Goal: Task Accomplishment & Management: Use online tool/utility

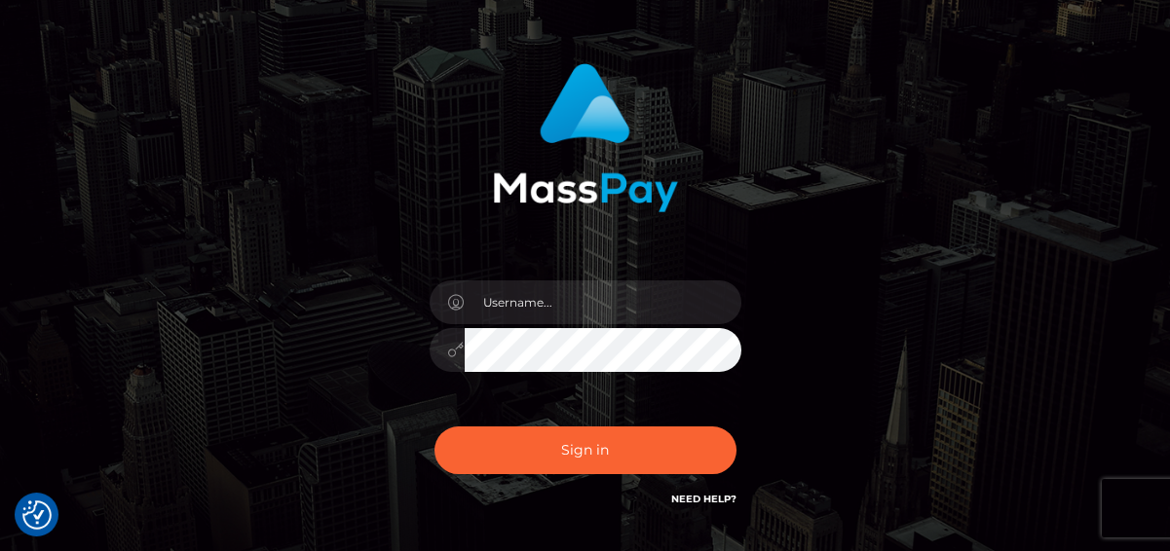
scroll to position [236, 0]
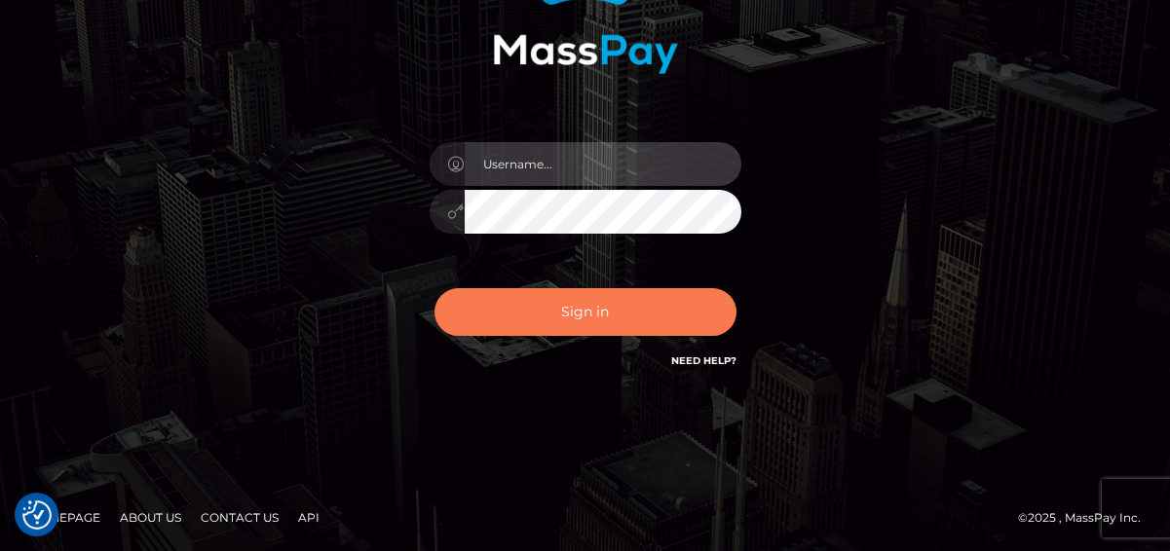
type input "denise"
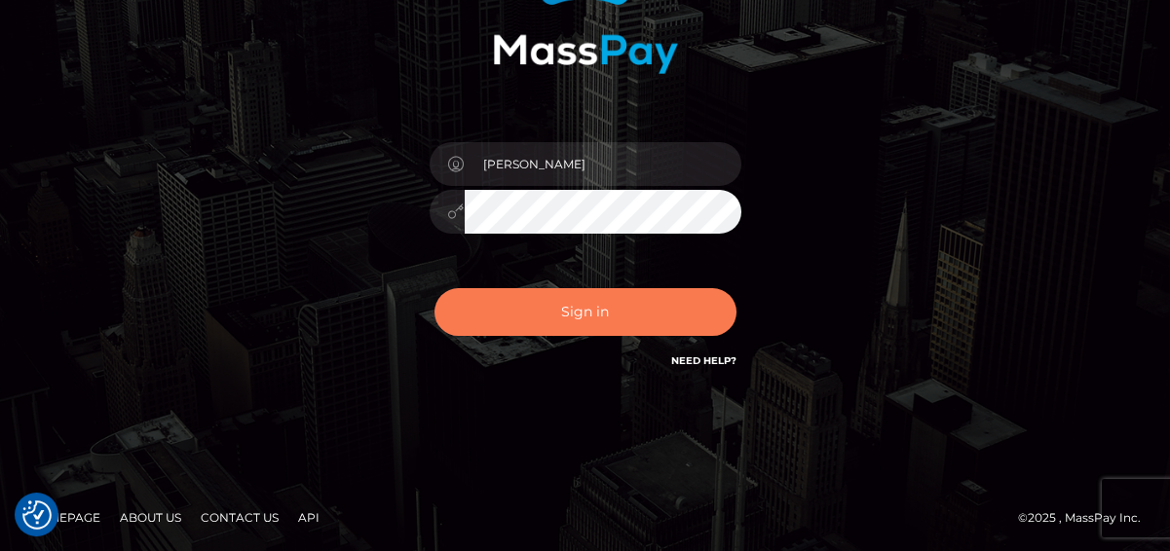
click at [503, 319] on button "Sign in" at bounding box center [585, 312] width 302 height 48
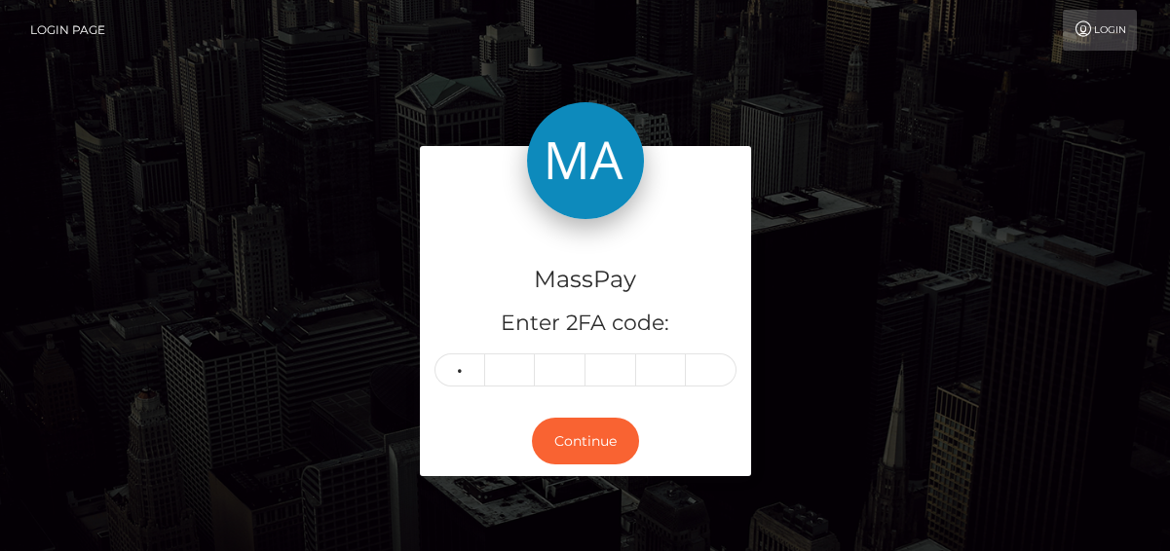
type input "9"
type input "3"
type input "4"
type input "7"
type input "9"
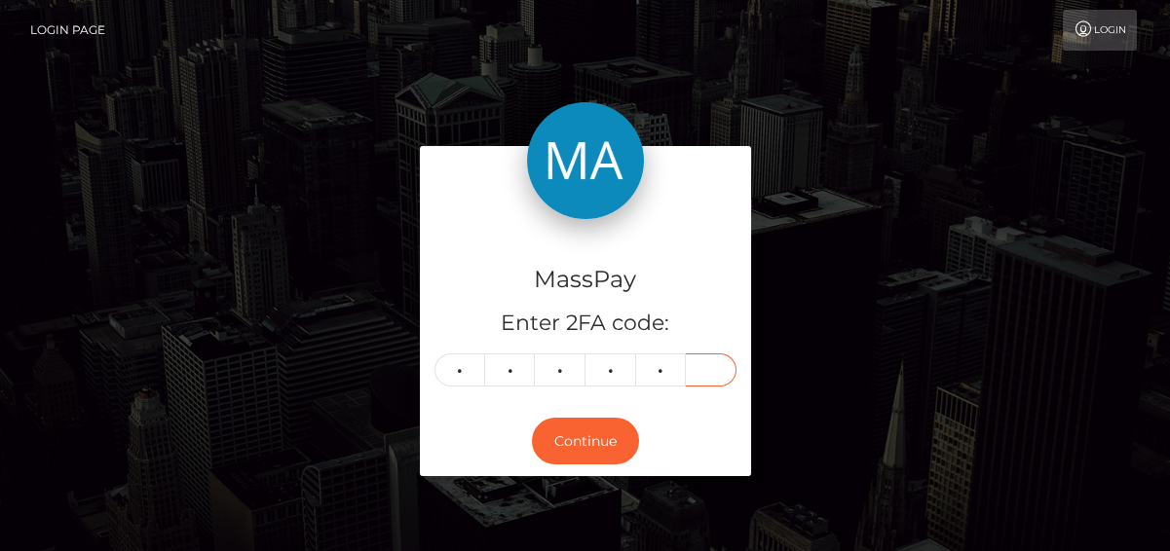
type input "8"
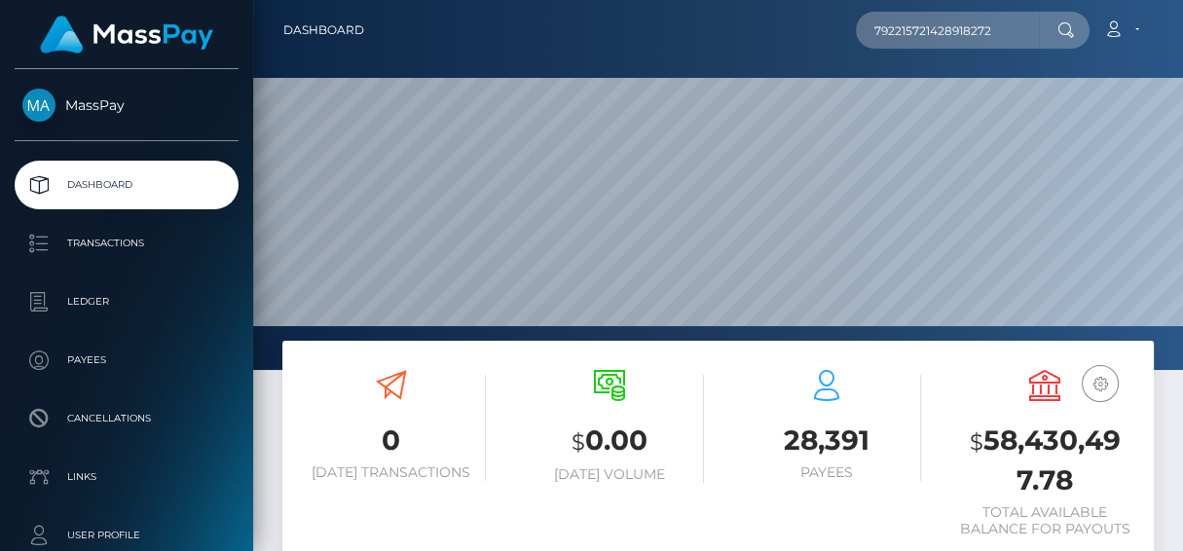
scroll to position [345, 271]
click at [1047, 25] on div at bounding box center [1064, 30] width 51 height 37
click at [1024, 33] on input "792215721428918272" at bounding box center [947, 30] width 183 height 37
click at [1021, 28] on input "792215721428918272" at bounding box center [947, 30] width 183 height 37
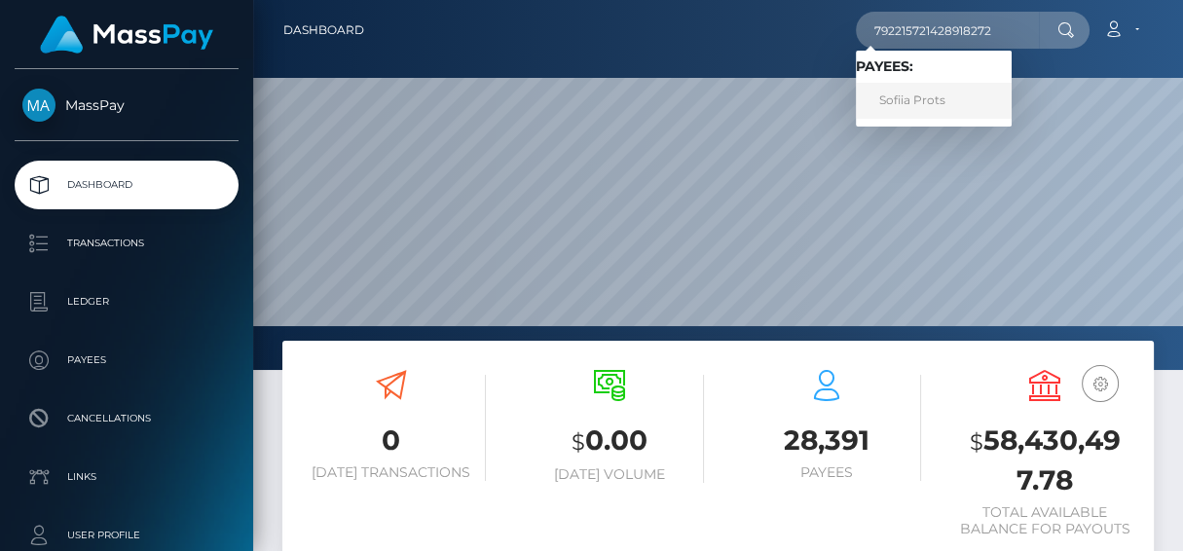
click at [917, 93] on link "Sofiia Prots" at bounding box center [934, 101] width 156 height 36
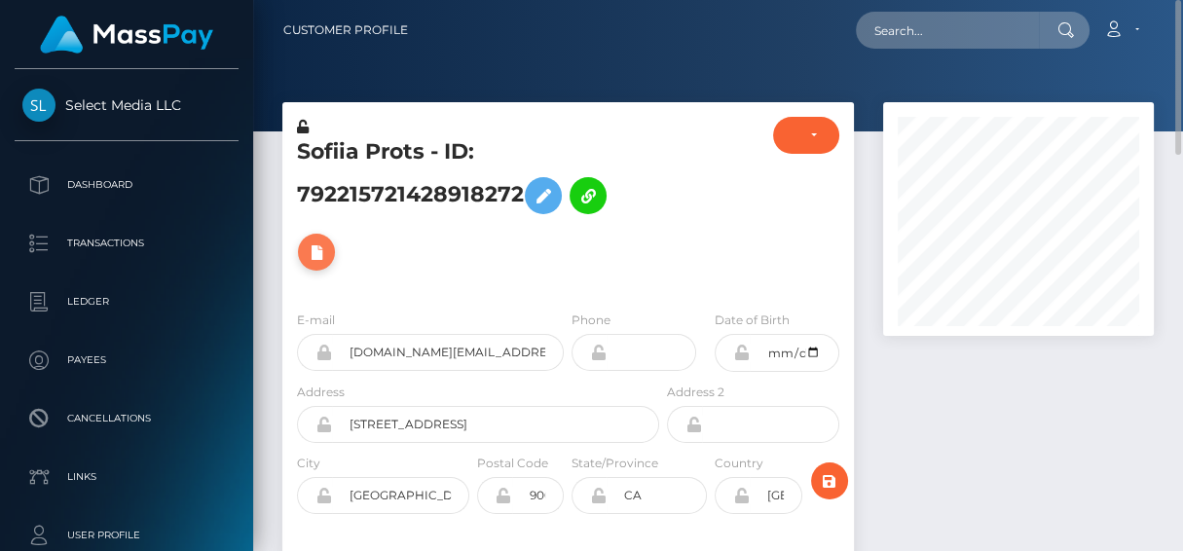
click at [311, 241] on icon at bounding box center [316, 253] width 23 height 24
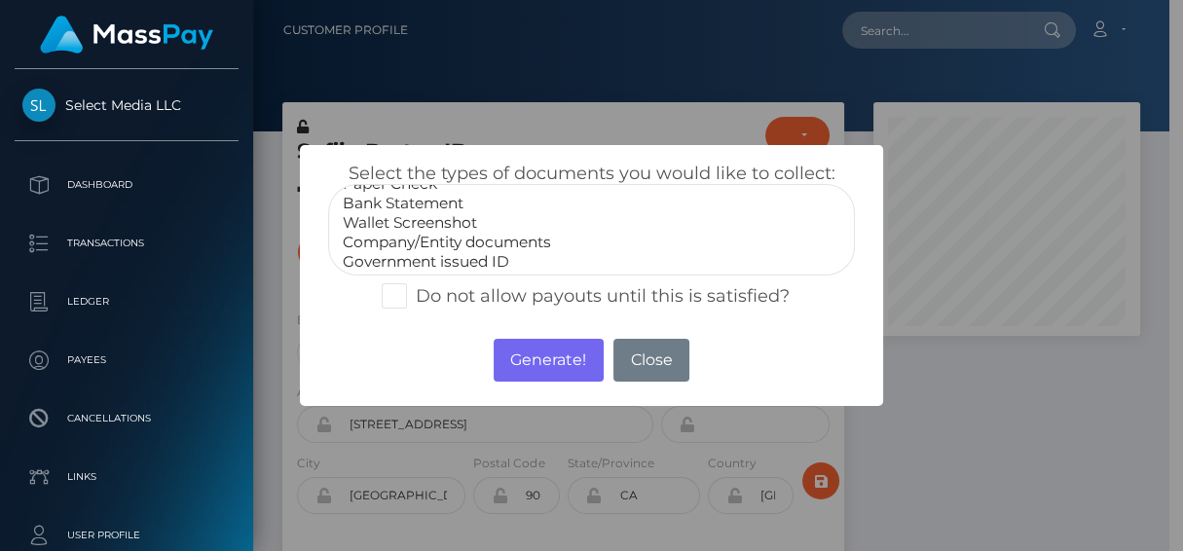
scroll to position [38, 0]
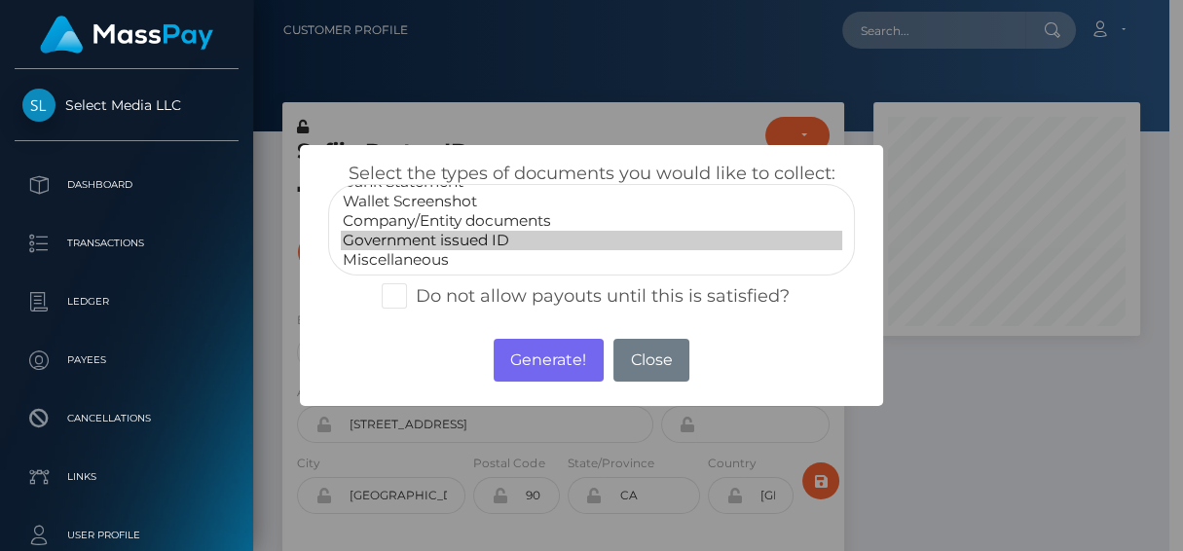
click at [394, 243] on option "Government issued ID" at bounding box center [592, 240] width 502 height 19
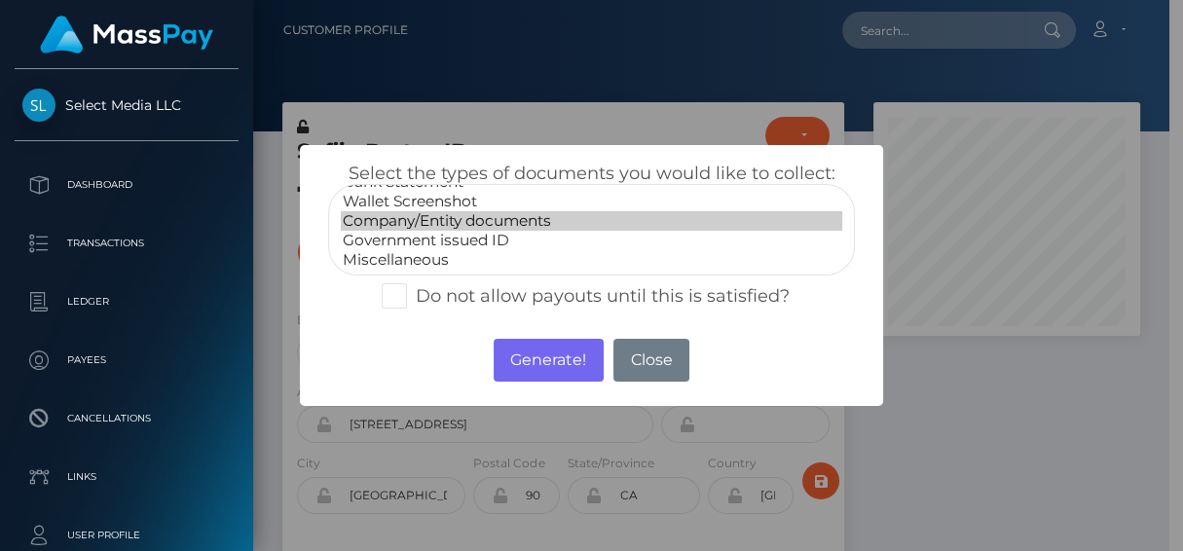
click at [461, 218] on option "Company/Entity documents" at bounding box center [592, 220] width 502 height 19
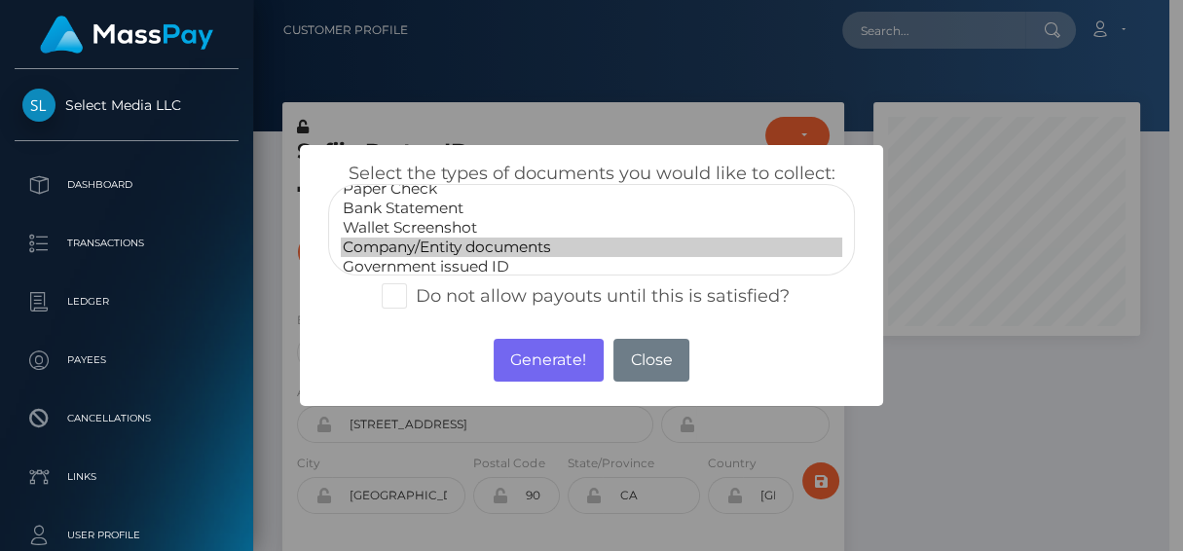
scroll to position [0, 0]
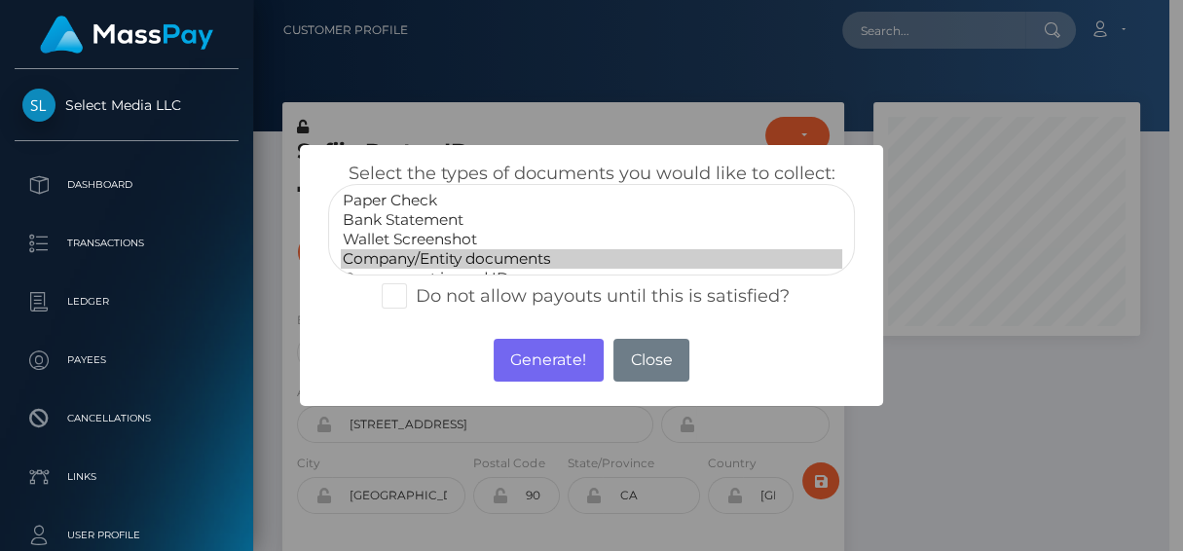
select select "Bank Statement"
click at [455, 218] on option "Bank Statement" at bounding box center [592, 219] width 502 height 19
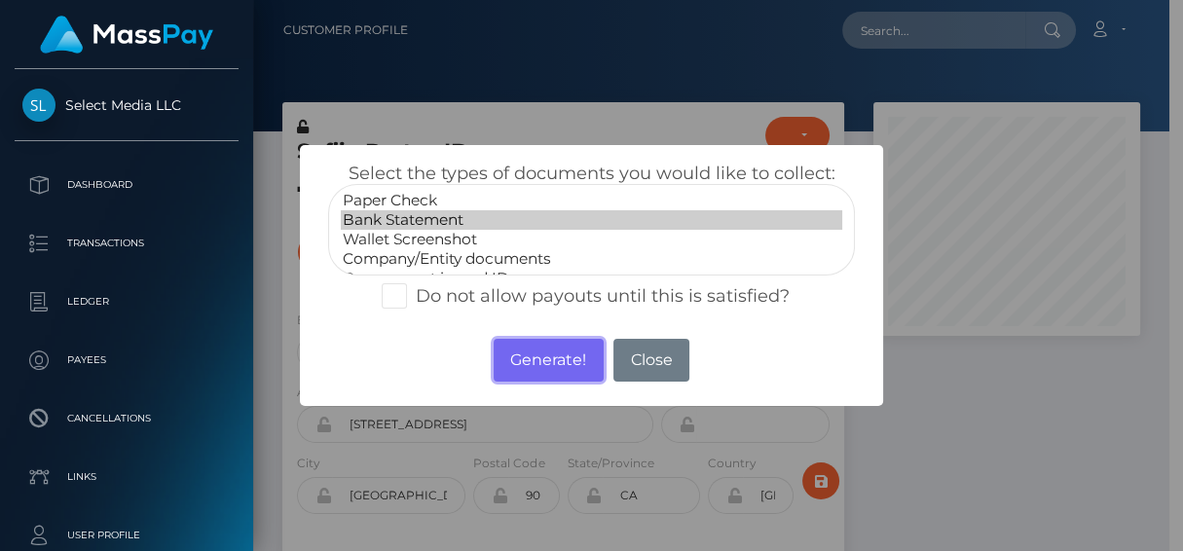
drag, startPoint x: 541, startPoint y: 359, endPoint x: 545, endPoint y: 332, distance: 27.5
click at [542, 359] on button "Generate!" at bounding box center [549, 360] width 110 height 43
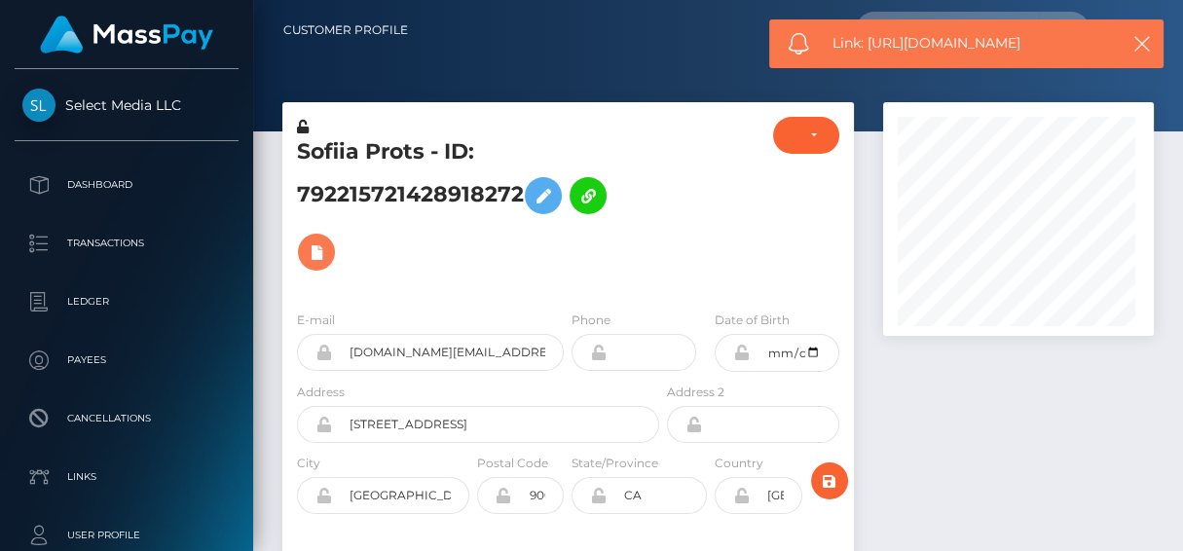
scroll to position [233, 271]
drag, startPoint x: 1042, startPoint y: 40, endPoint x: 867, endPoint y: 43, distance: 175.3
click at [867, 43] on span "Link: https://l.maspay.io/9jnki" at bounding box center [972, 43] width 278 height 20
copy span "https://l.maspay.io/9jnki"
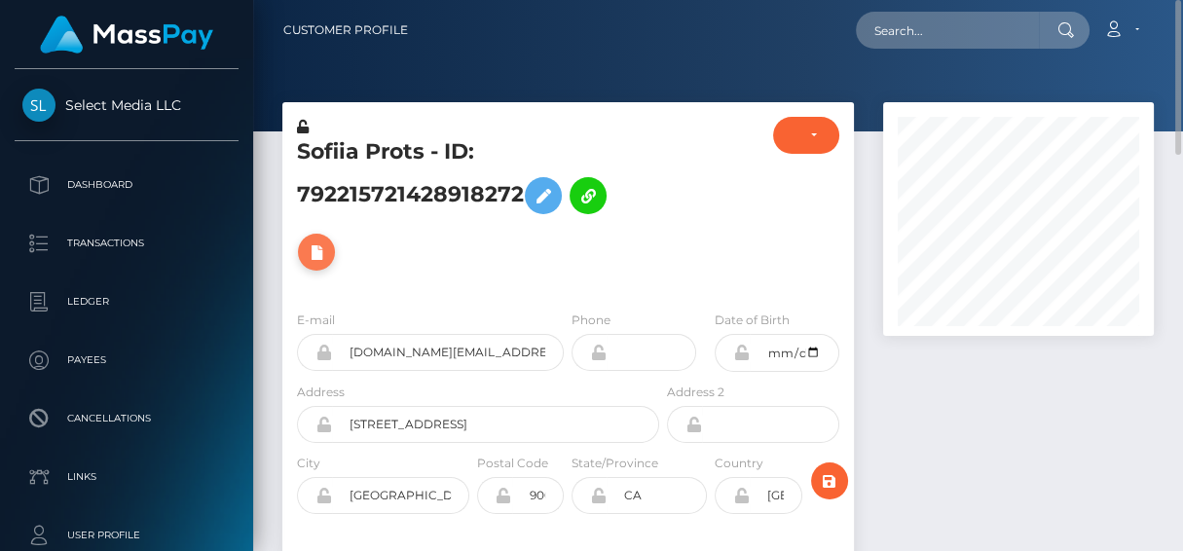
click at [309, 261] on icon at bounding box center [316, 253] width 23 height 24
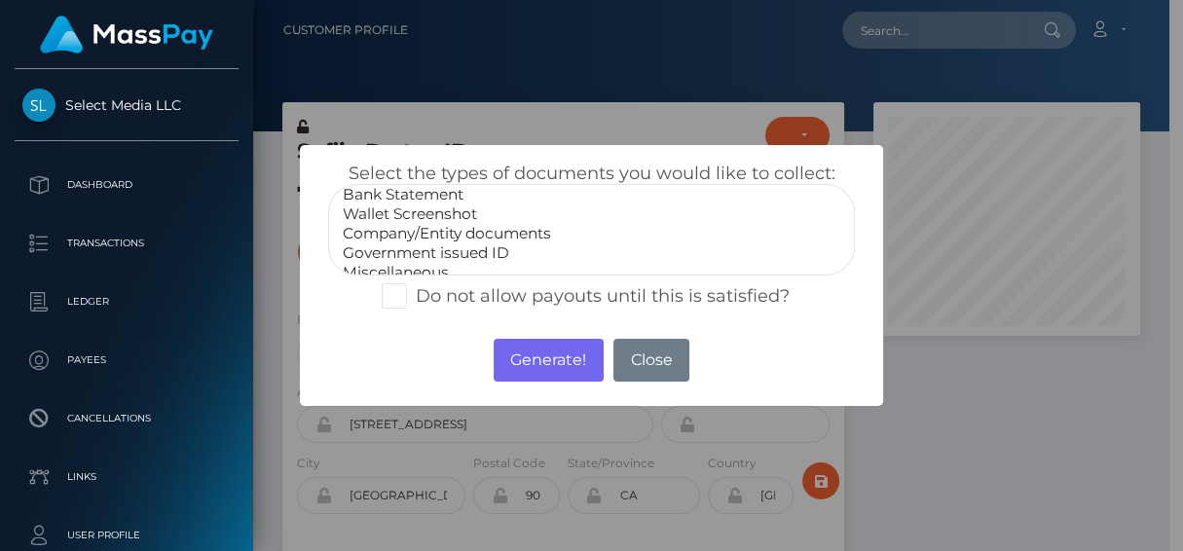
scroll to position [38, 0]
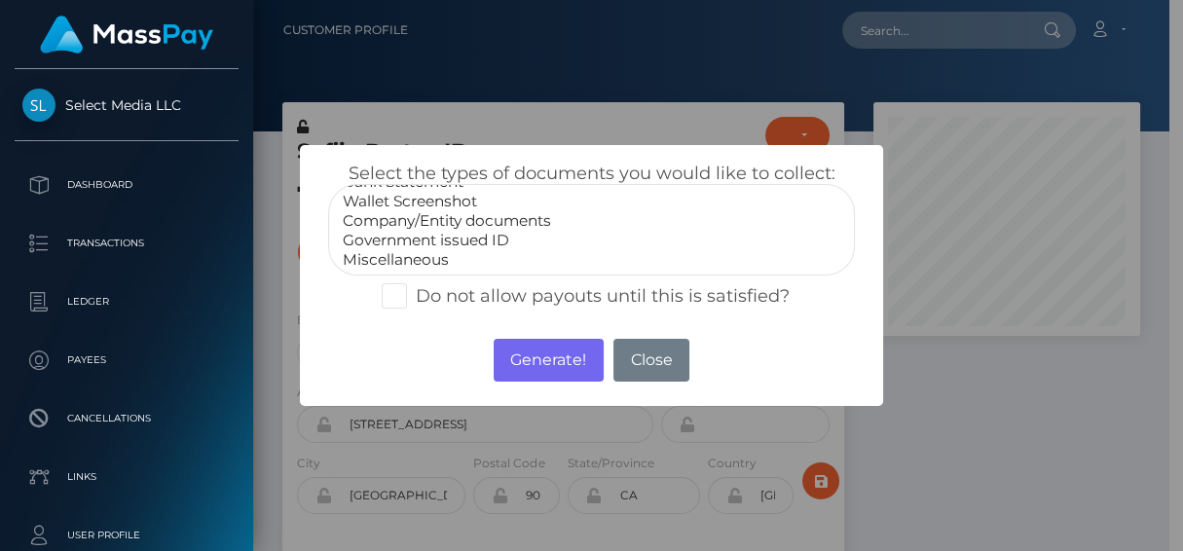
select select "Government issued ID"
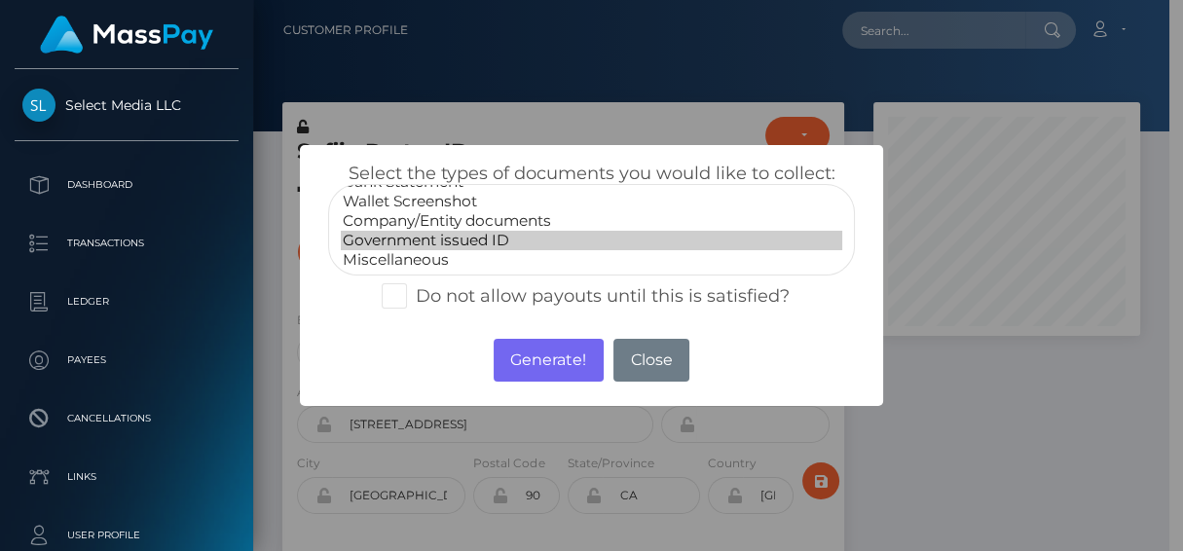
click at [465, 240] on option "Government issued ID" at bounding box center [592, 240] width 502 height 19
click at [542, 353] on button "Generate!" at bounding box center [549, 360] width 110 height 43
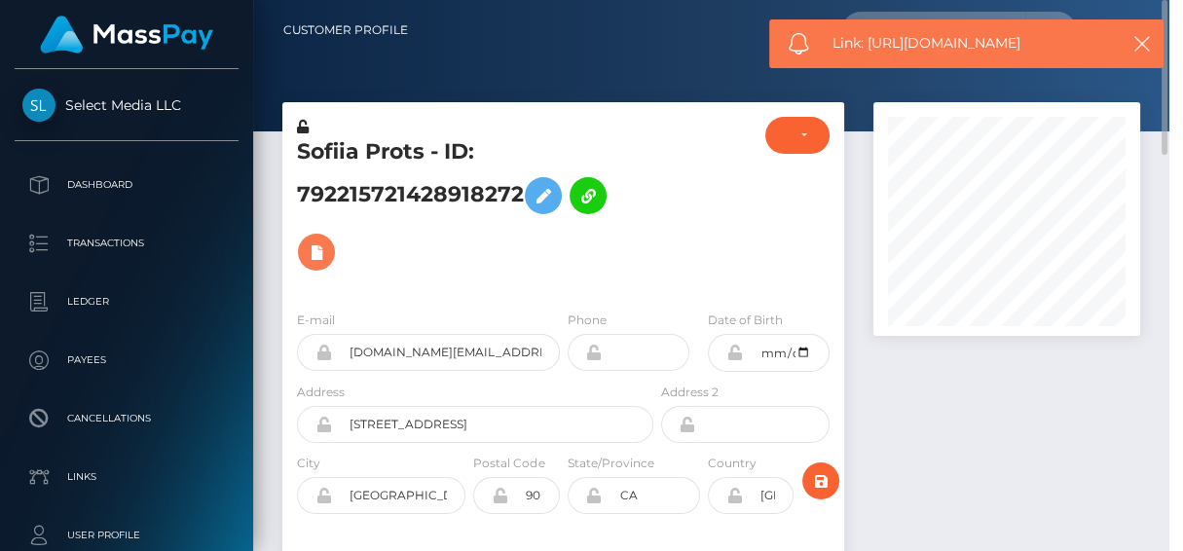
scroll to position [233, 271]
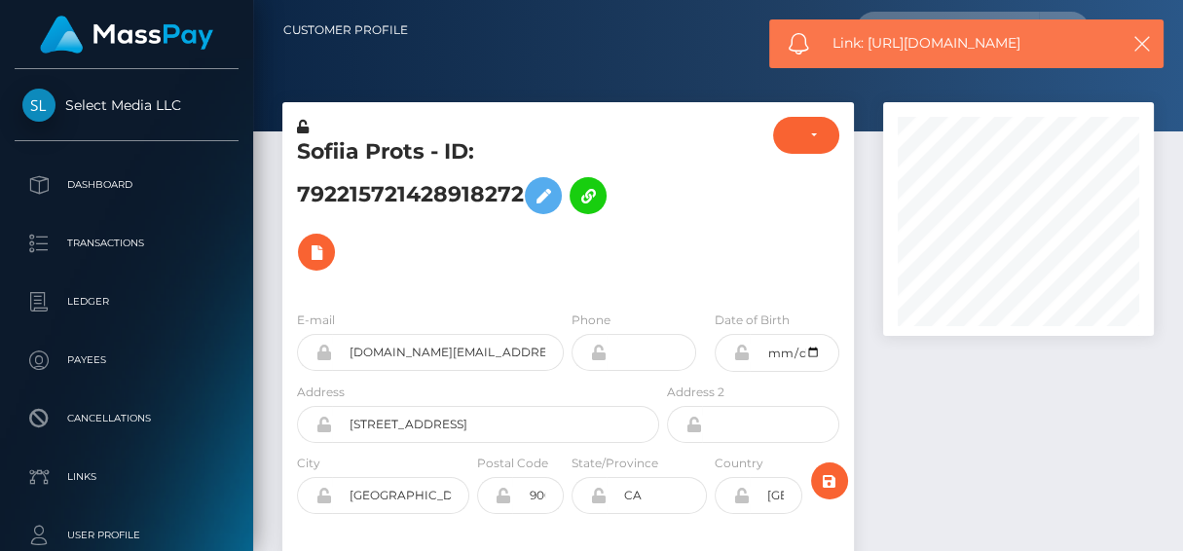
drag, startPoint x: 1054, startPoint y: 49, endPoint x: 868, endPoint y: 45, distance: 186.0
click at [868, 45] on span "Link: https://l.maspay.io/TjnzA" at bounding box center [972, 43] width 278 height 20
copy span "https://l.maspay.io/TjnzA"
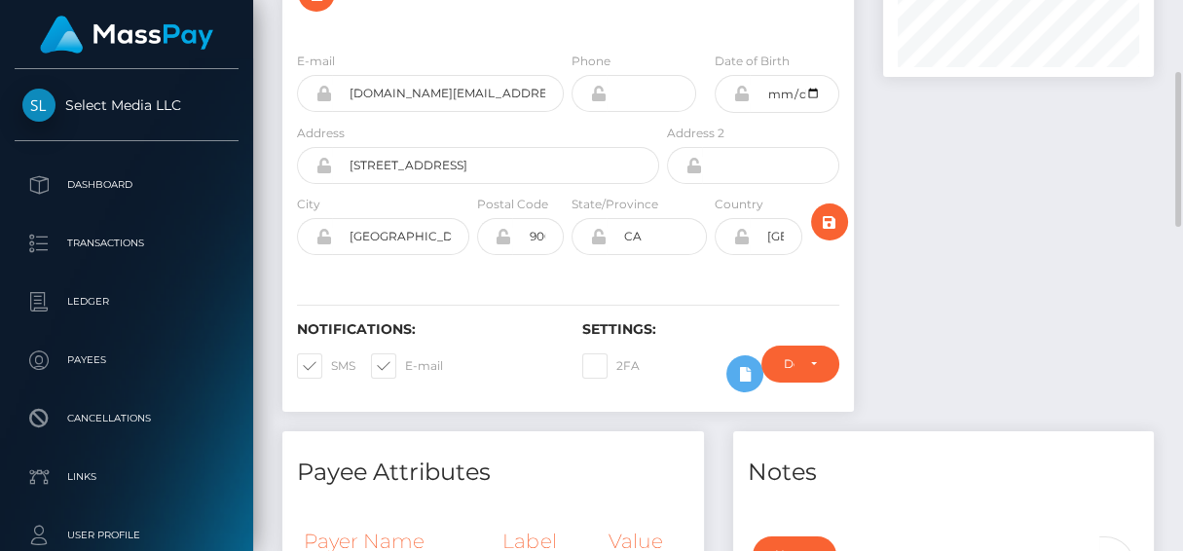
scroll to position [0, 0]
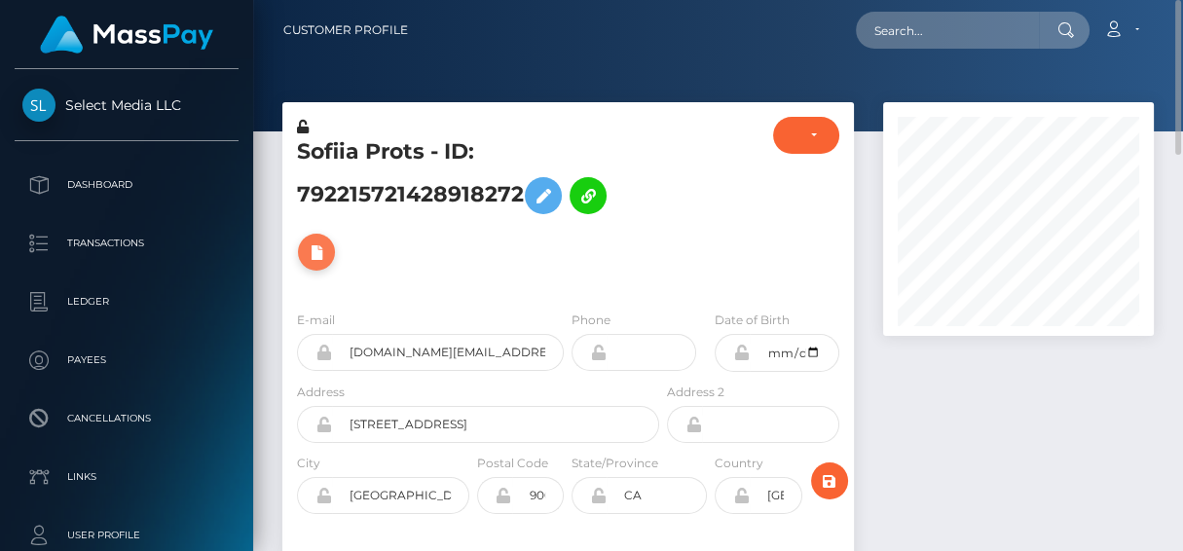
click at [306, 250] on icon at bounding box center [316, 253] width 23 height 24
select select
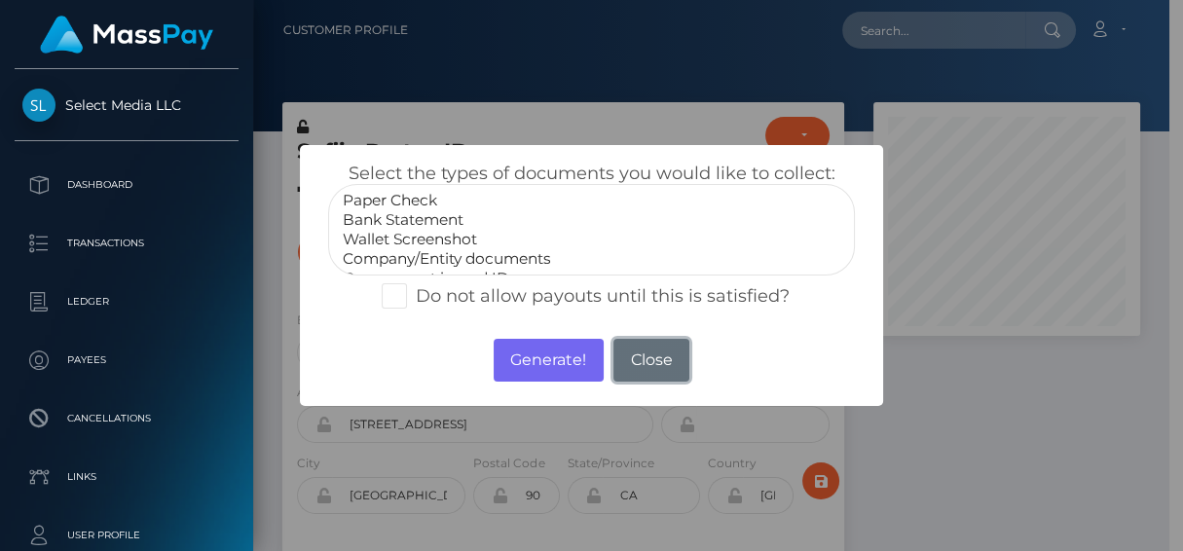
click at [638, 356] on button "Close" at bounding box center [652, 360] width 76 height 43
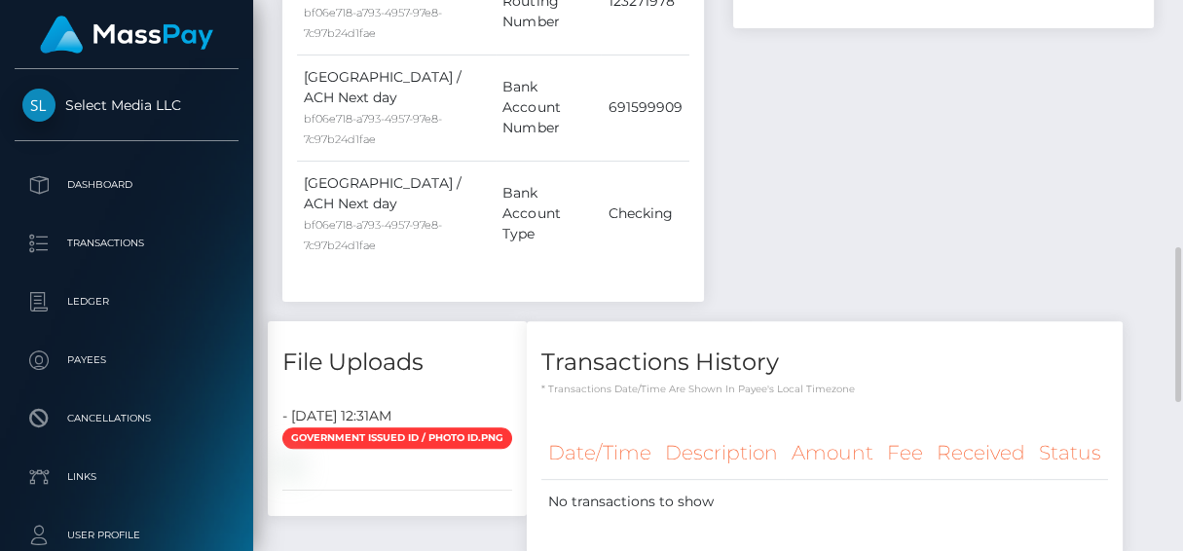
scroll to position [1057, 0]
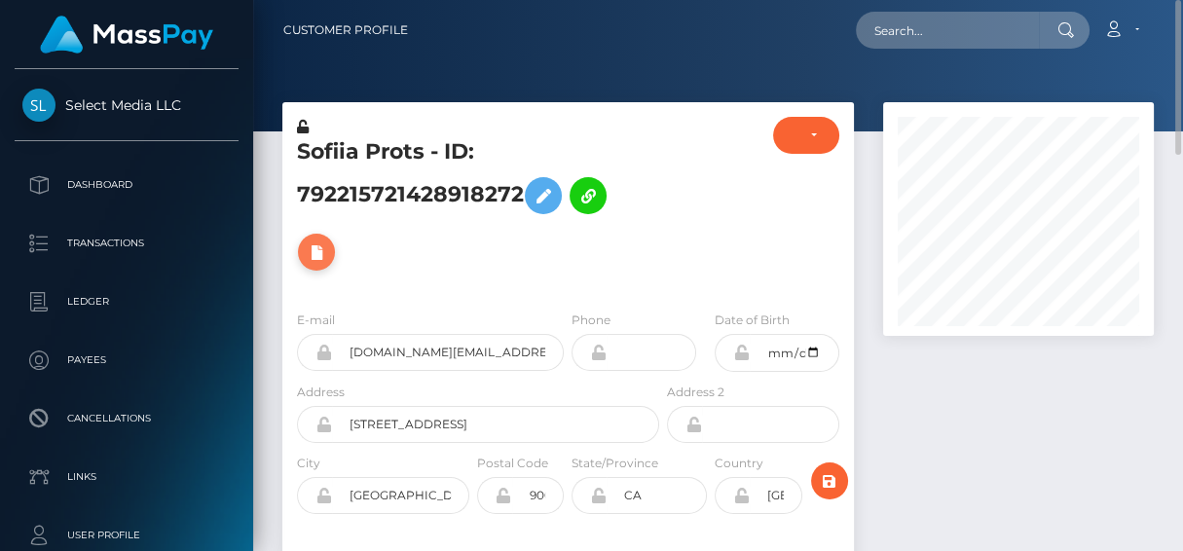
click at [318, 259] on icon at bounding box center [316, 253] width 23 height 24
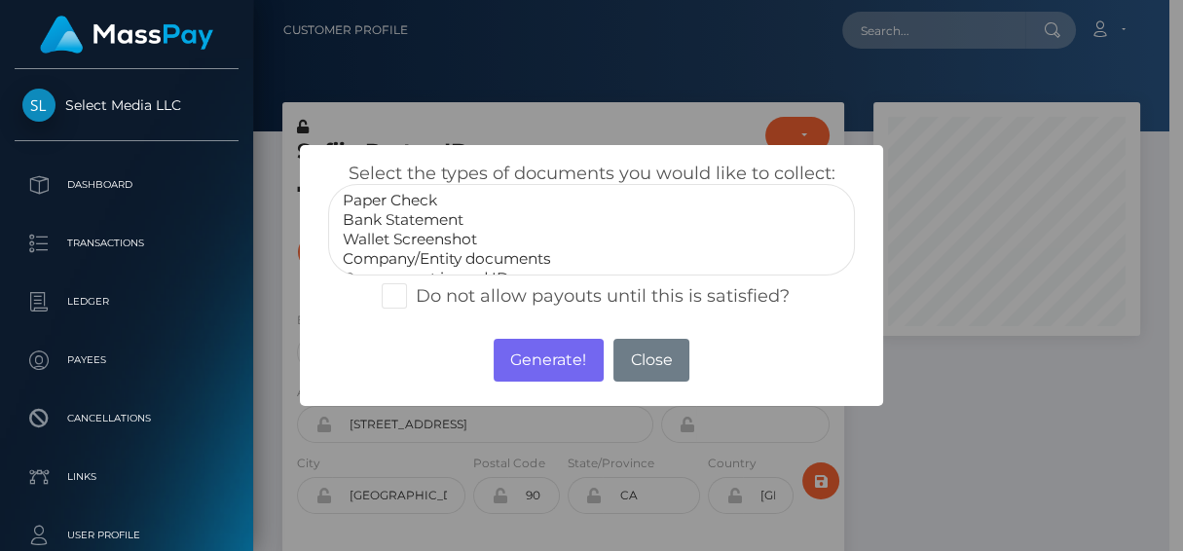
scroll to position [38, 0]
click at [438, 227] on option "Company/Entity documents" at bounding box center [592, 220] width 502 height 19
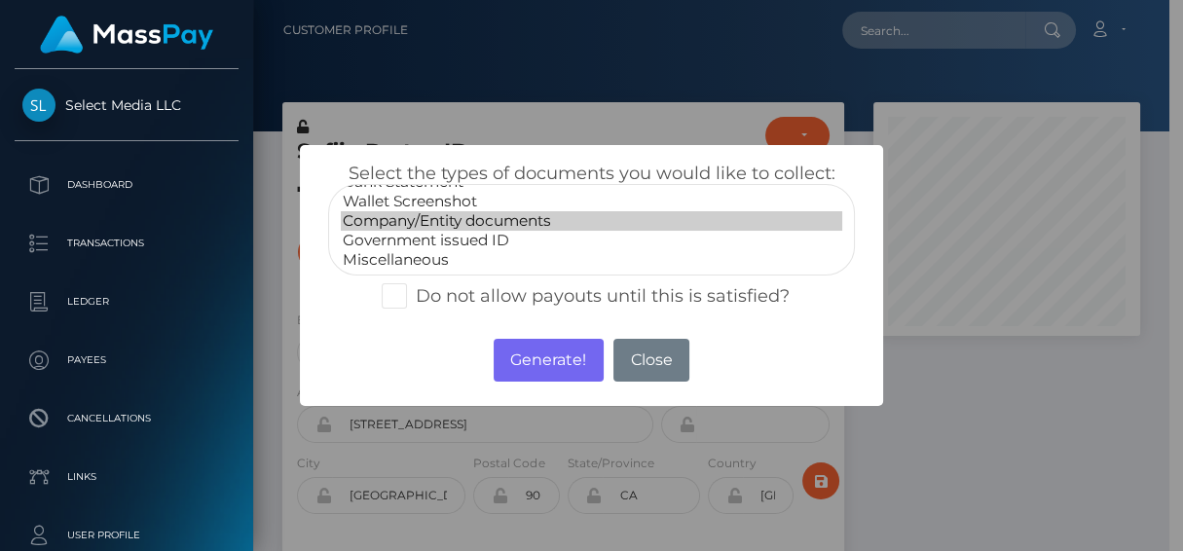
select select "Government issued ID"
click at [447, 238] on option "Government issued ID" at bounding box center [592, 240] width 502 height 19
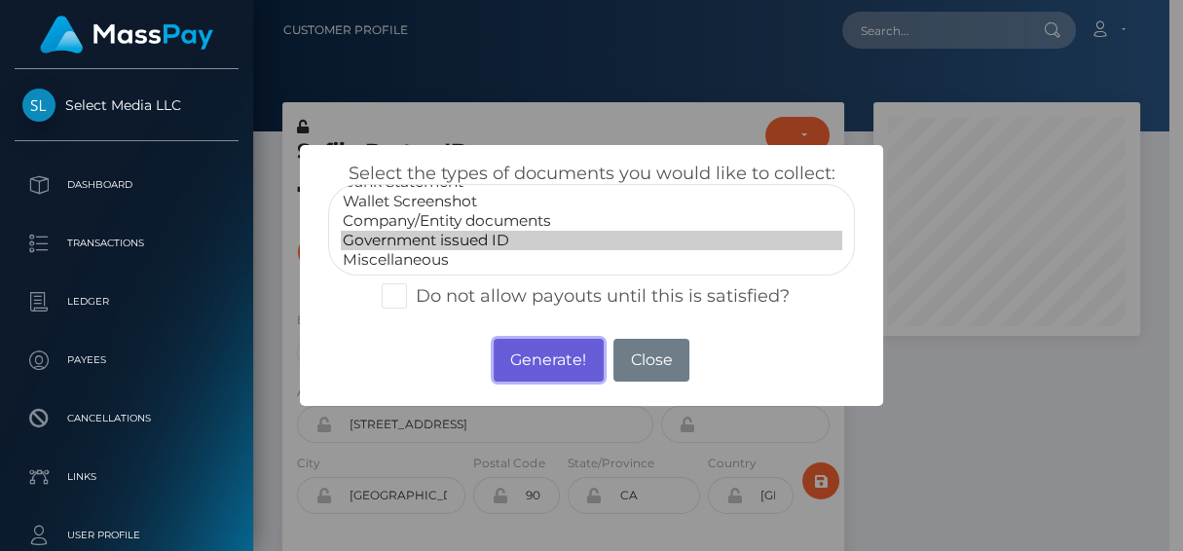
click at [564, 359] on button "Generate!" at bounding box center [549, 360] width 110 height 43
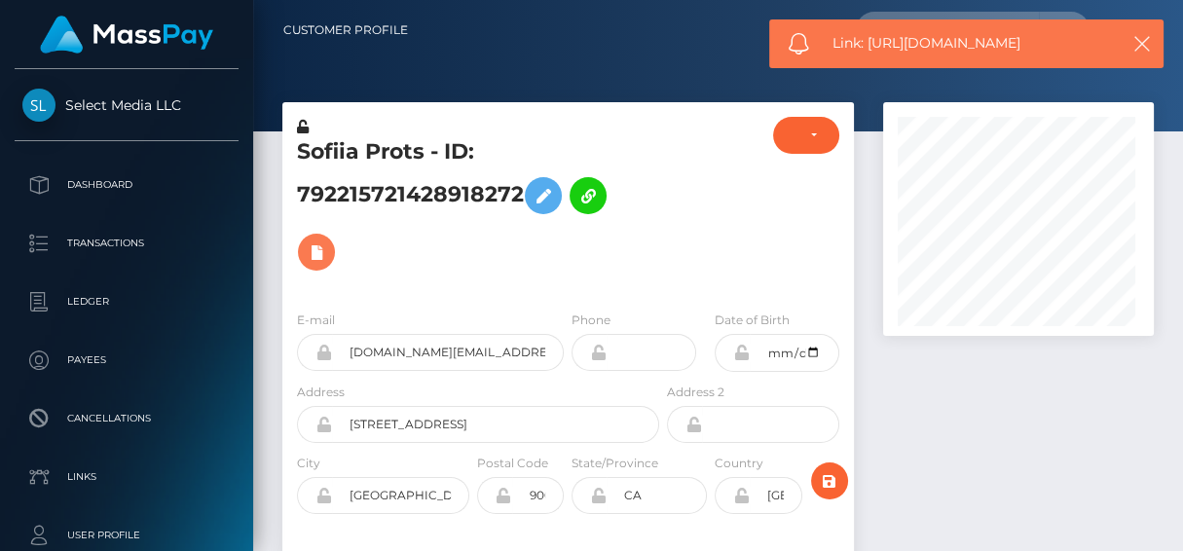
scroll to position [233, 271]
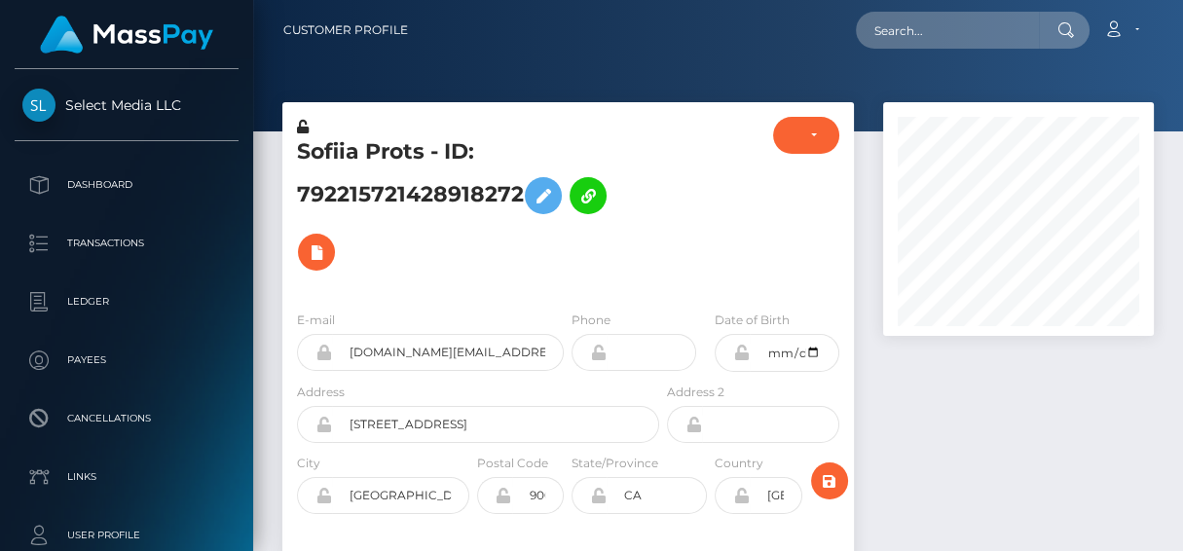
drag, startPoint x: 1065, startPoint y: 58, endPoint x: 888, endPoint y: 24, distance: 180.5
click at [315, 243] on icon at bounding box center [316, 253] width 23 height 24
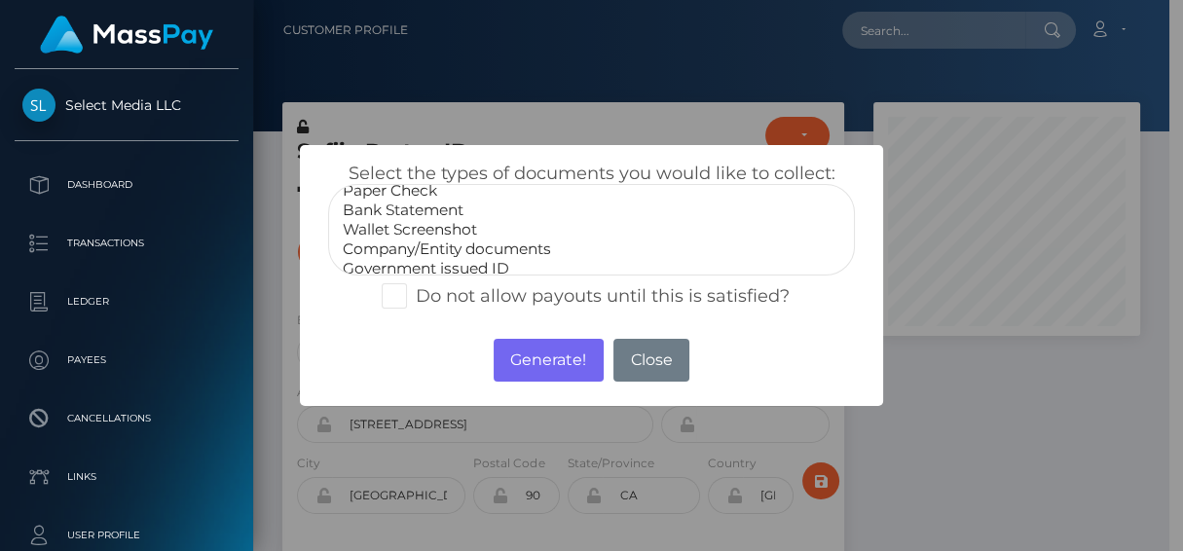
scroll to position [38, 0]
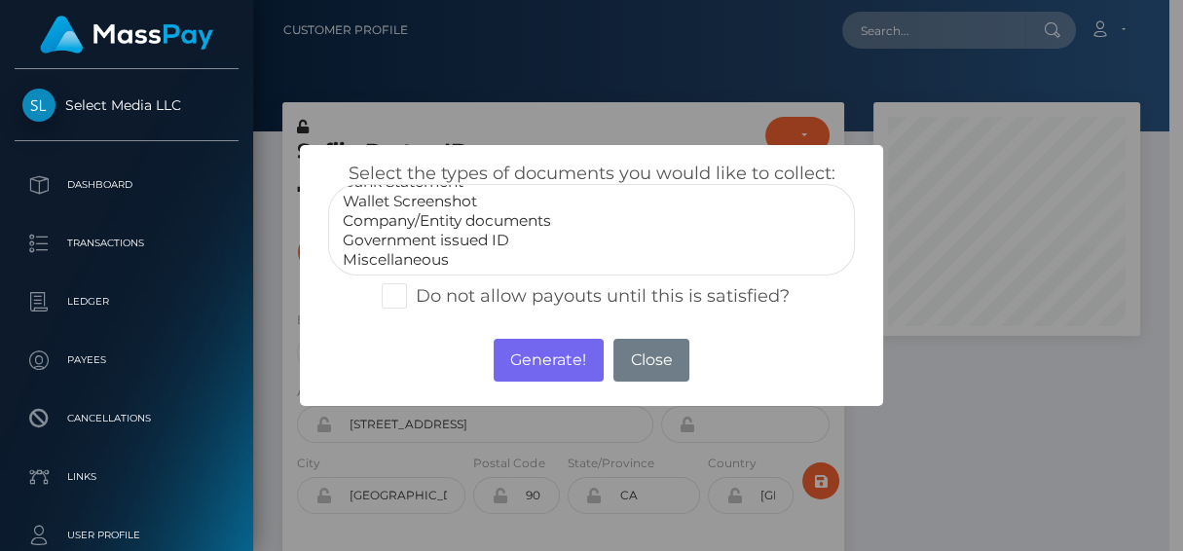
select select "Government issued ID"
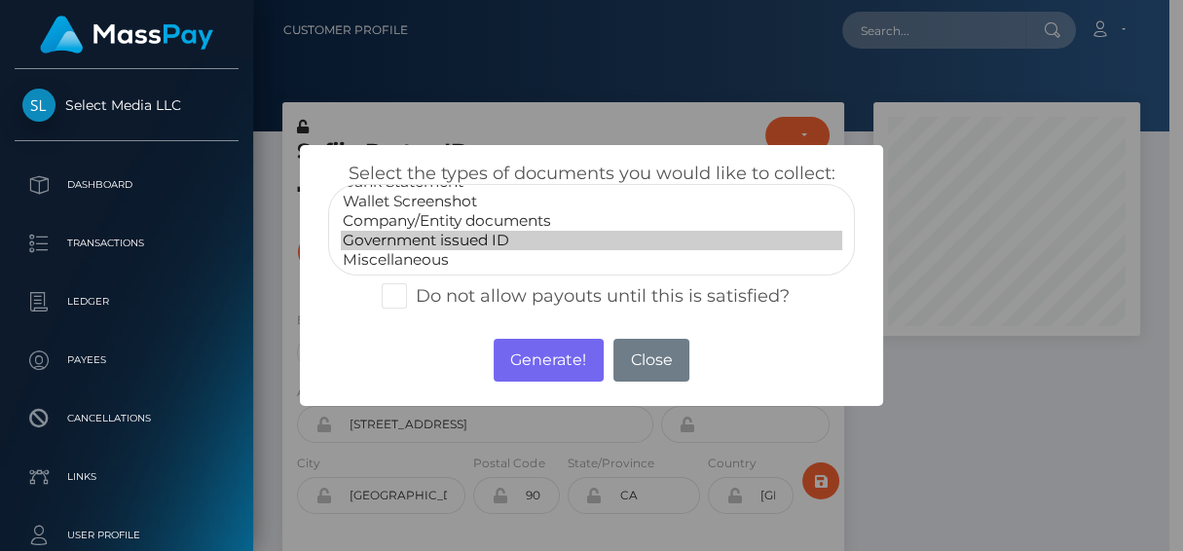
click at [499, 245] on option "Government issued ID" at bounding box center [592, 240] width 502 height 19
click at [546, 359] on button "Generate!" at bounding box center [549, 360] width 110 height 43
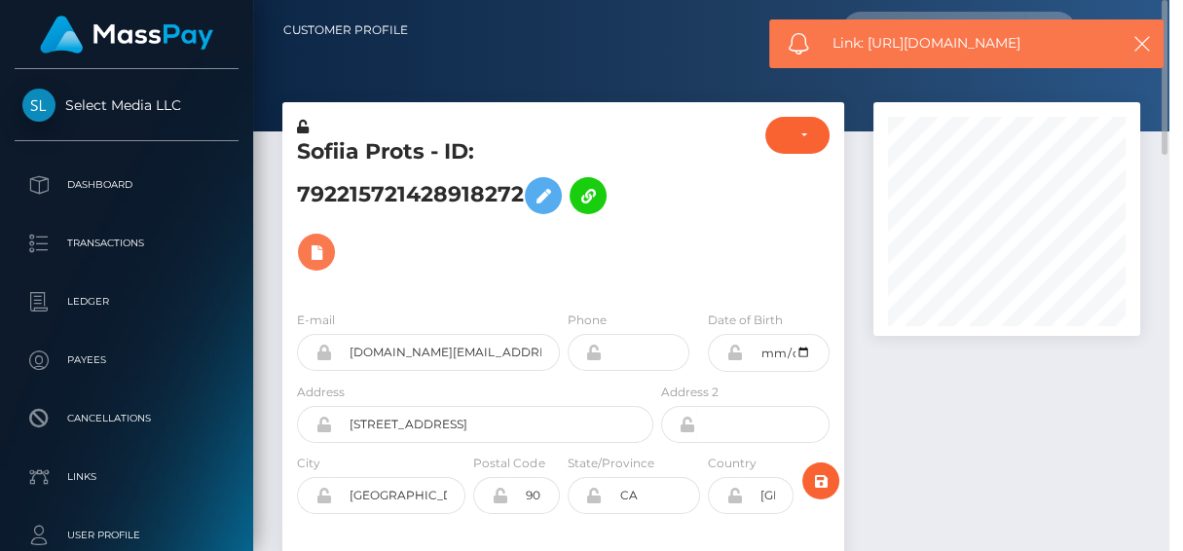
scroll to position [233, 271]
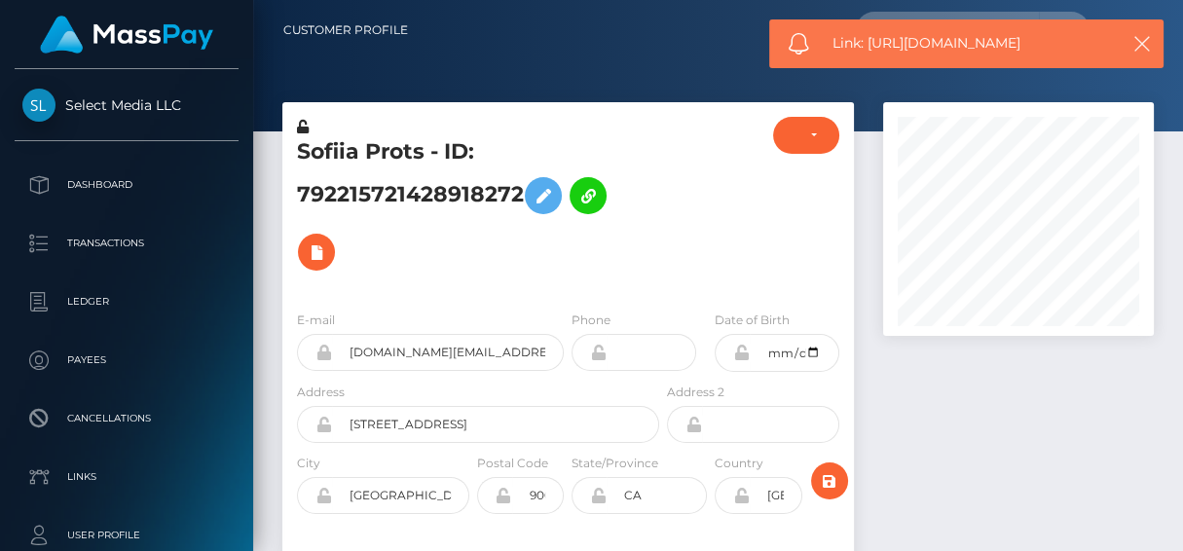
drag, startPoint x: 1041, startPoint y: 35, endPoint x: 872, endPoint y: 52, distance: 170.3
click at [872, 52] on span "Link: https://l.maspay.io/xjnnP" at bounding box center [972, 43] width 278 height 20
copy span "https://l.maspay.io/xjnnP"
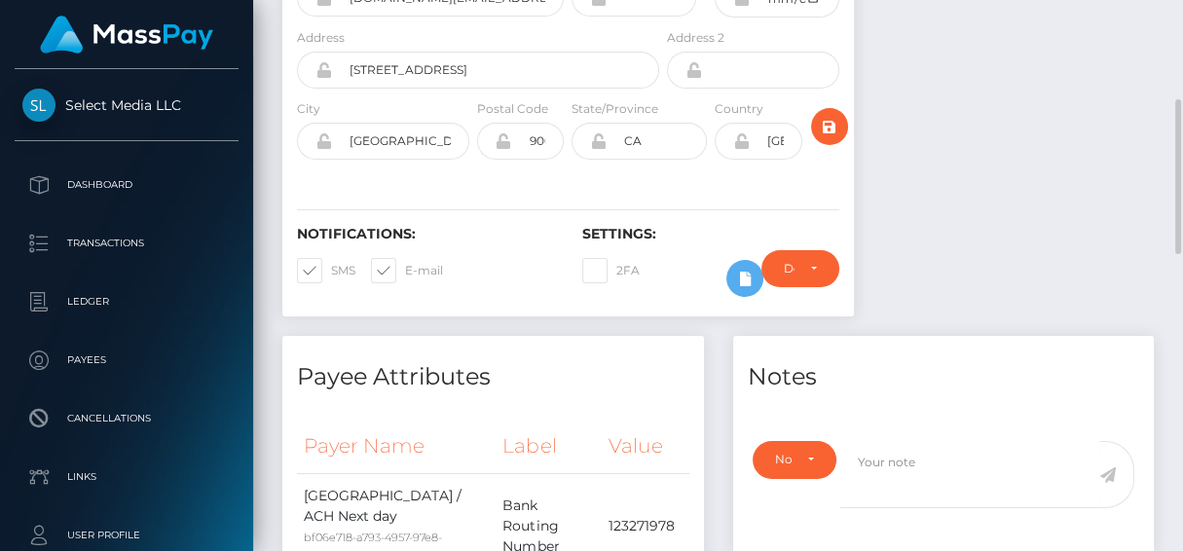
scroll to position [0, 0]
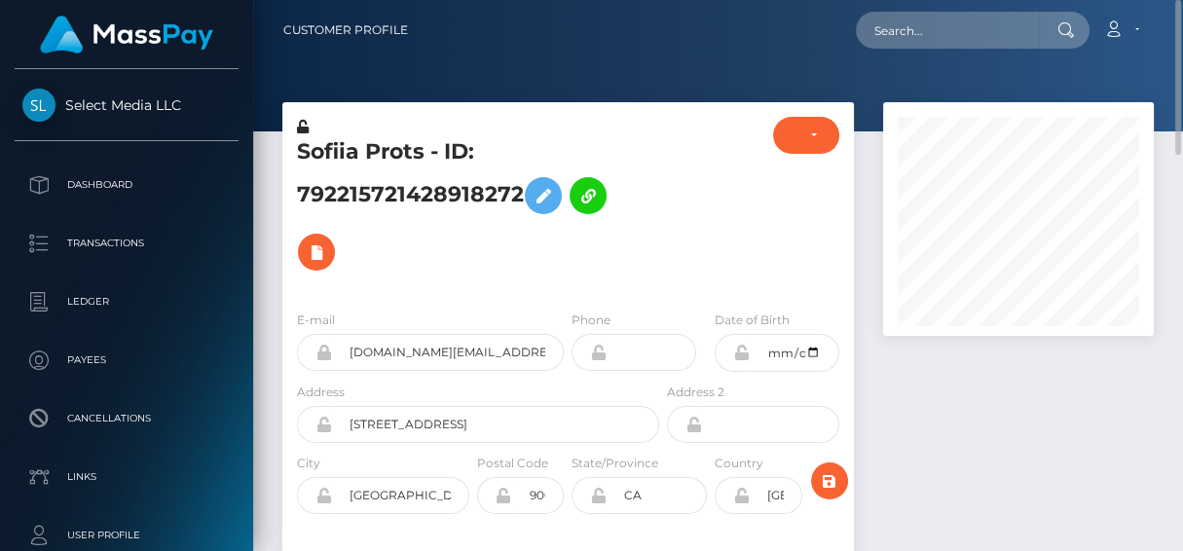
drag, startPoint x: 297, startPoint y: 142, endPoint x: 525, endPoint y: 184, distance: 231.7
click at [525, 184] on h5 "Sofiia Prots - ID: 792215721428918272" at bounding box center [473, 208] width 352 height 143
copy h5 "Sofiia Prots - ID: 792215721428918272"
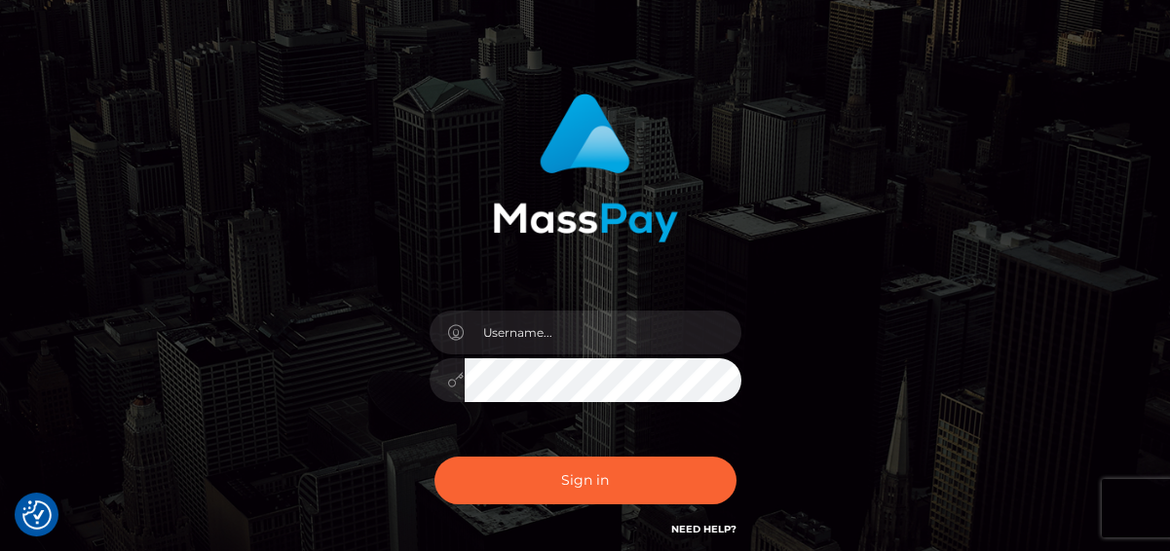
scroll to position [177, 0]
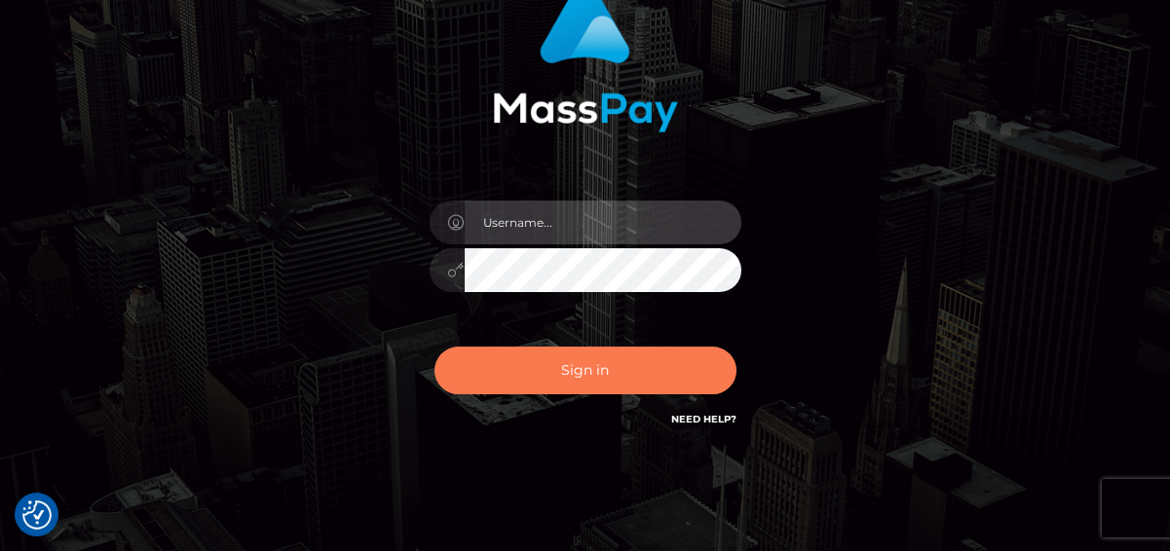
type input "[PERSON_NAME]"
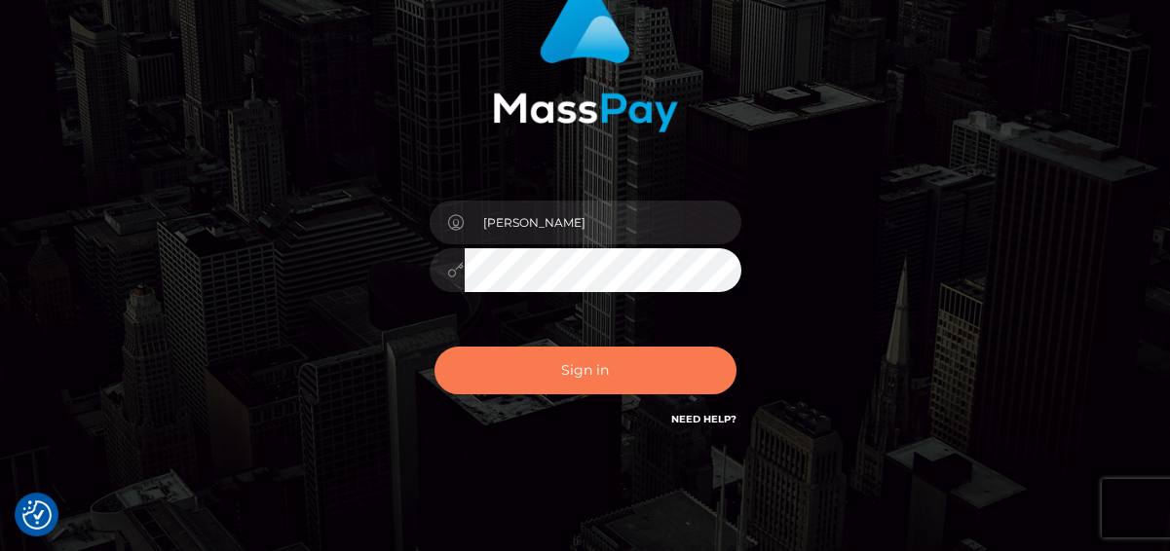
click at [548, 389] on button "Sign in" at bounding box center [585, 371] width 302 height 48
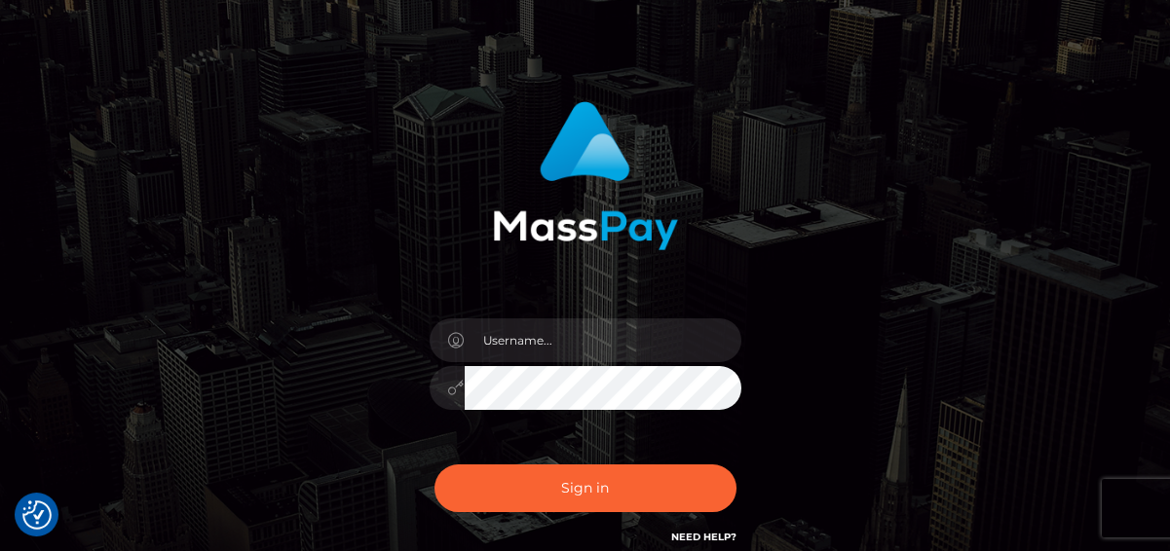
scroll to position [89, 0]
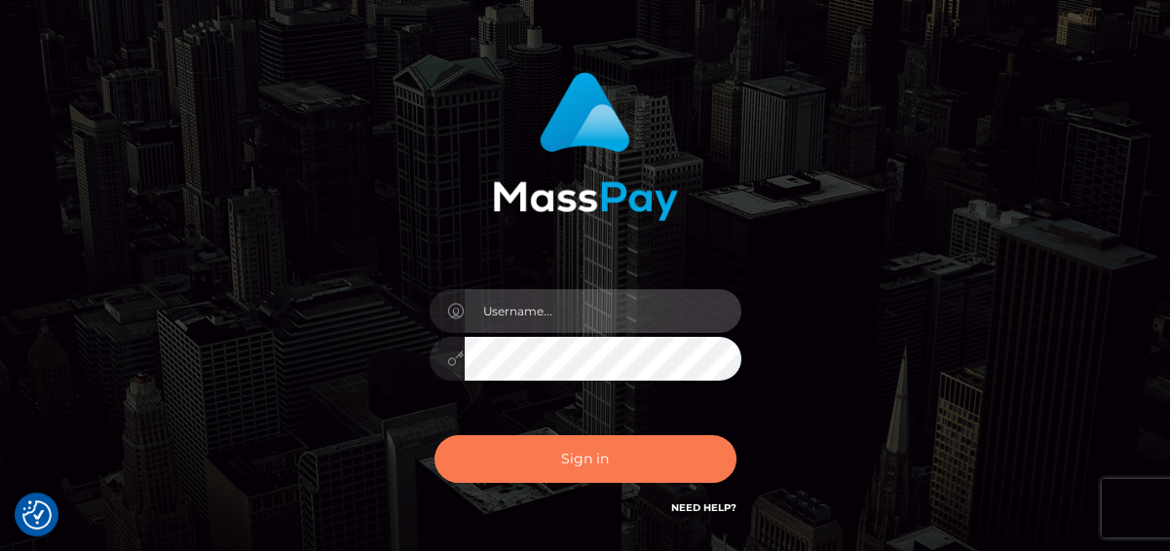
type input "[PERSON_NAME]"
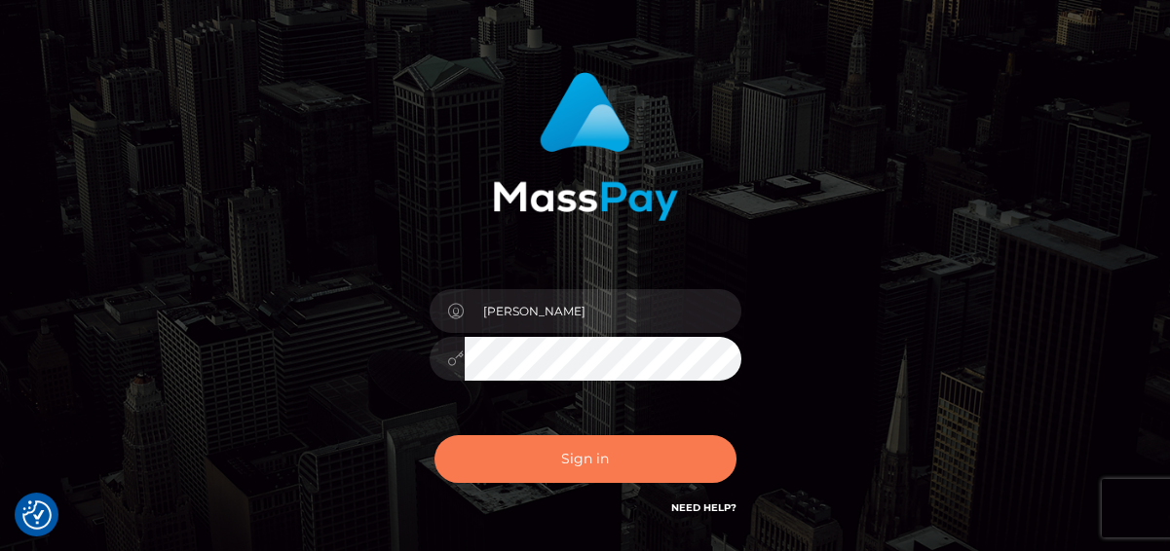
click at [536, 462] on button "Sign in" at bounding box center [585, 459] width 302 height 48
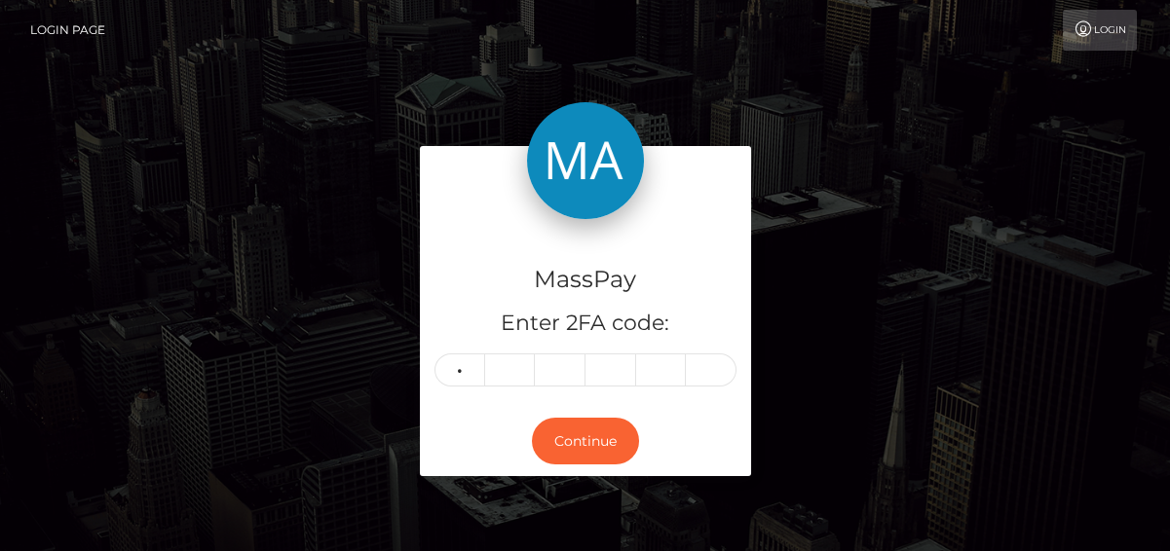
type input "7"
type input "9"
type input "8"
type input "1"
type input "8"
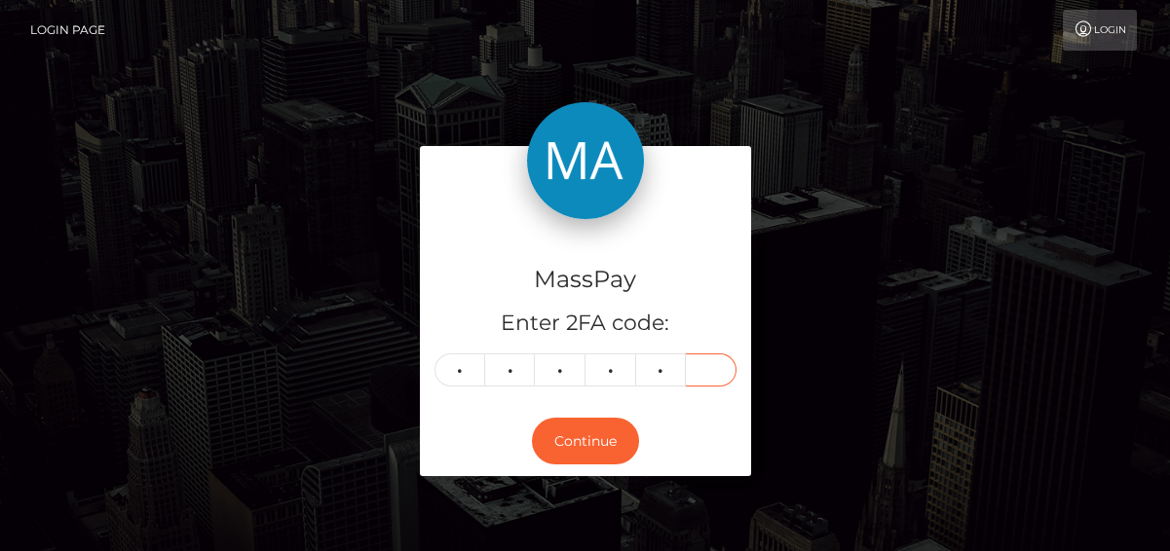
type input "9"
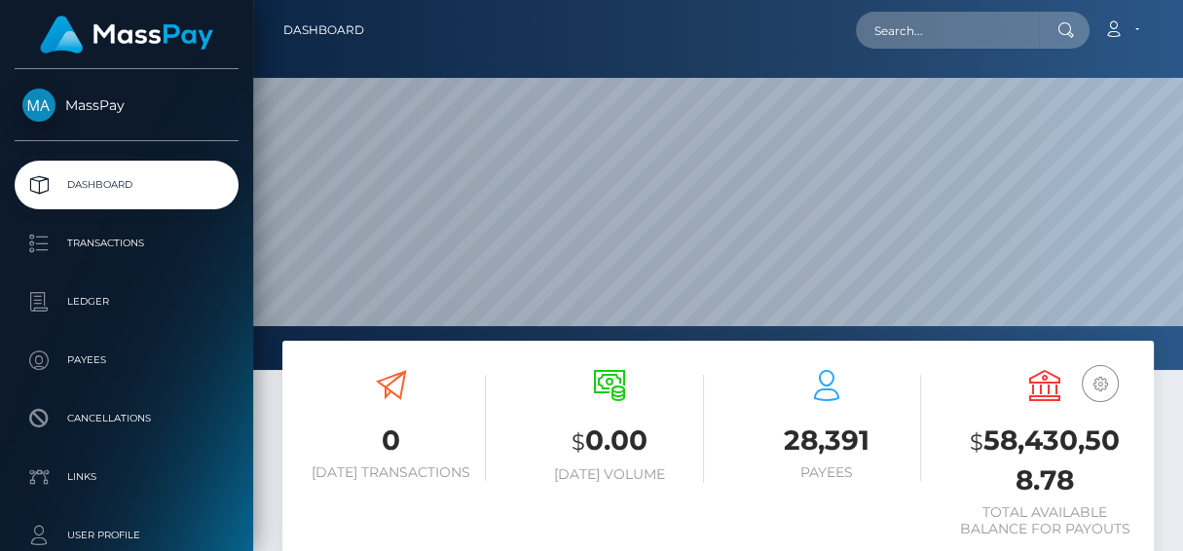
scroll to position [345, 271]
click at [901, 41] on input "text" at bounding box center [947, 30] width 183 height 37
paste input "804006448810975232,"
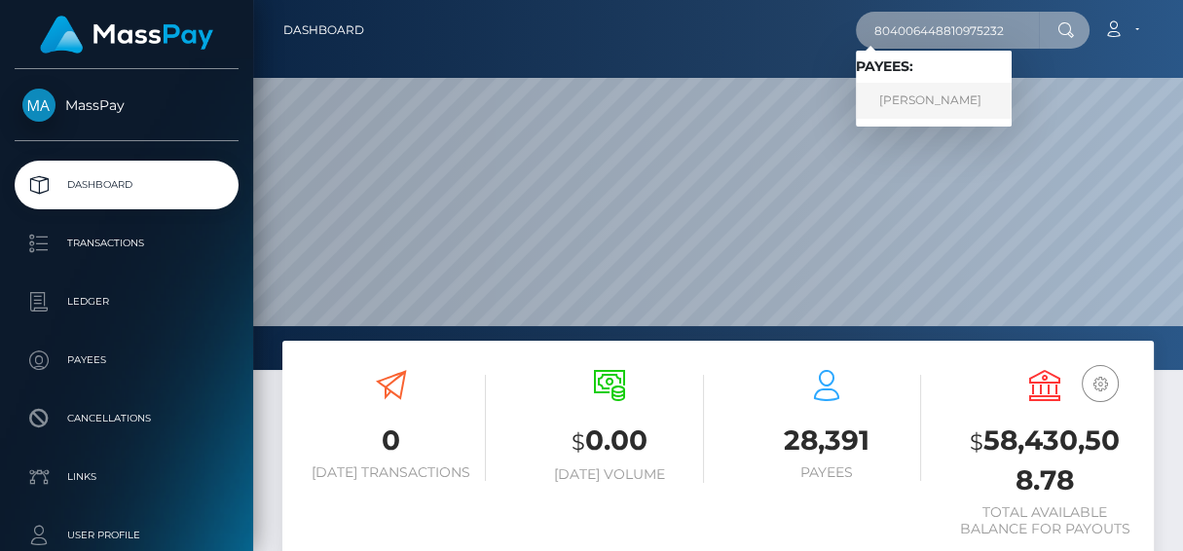
type input "804006448810975232"
click at [947, 86] on link "[PERSON_NAME]" at bounding box center [934, 101] width 156 height 36
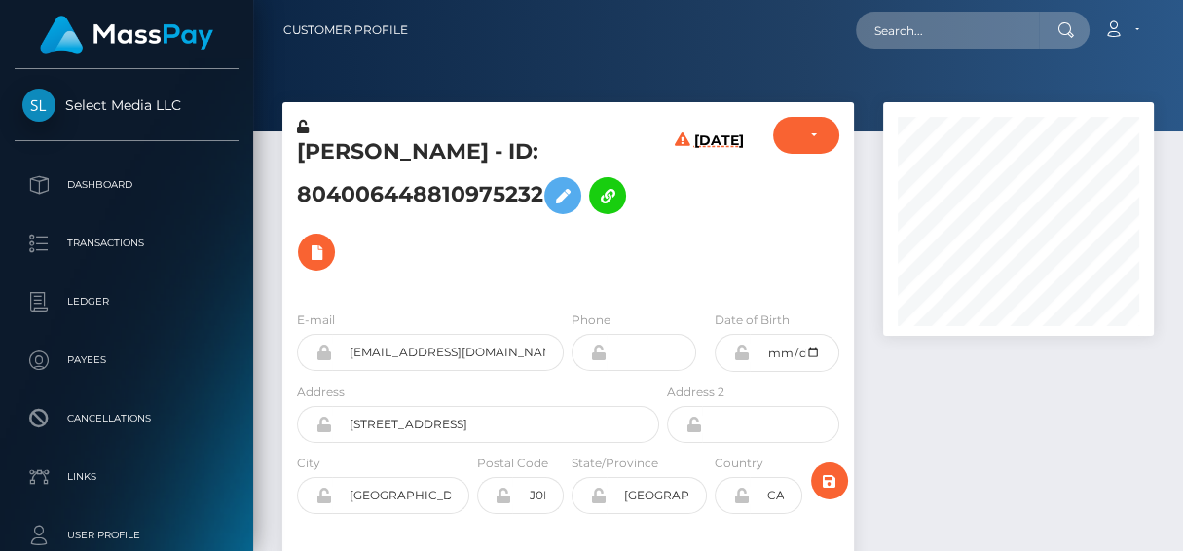
scroll to position [233, 271]
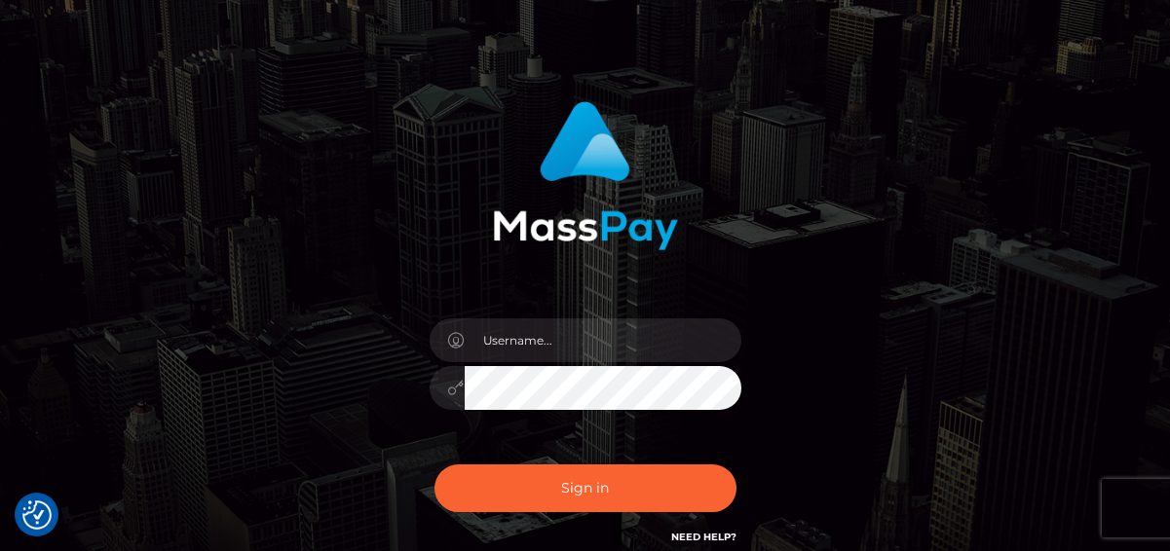
scroll to position [89, 0]
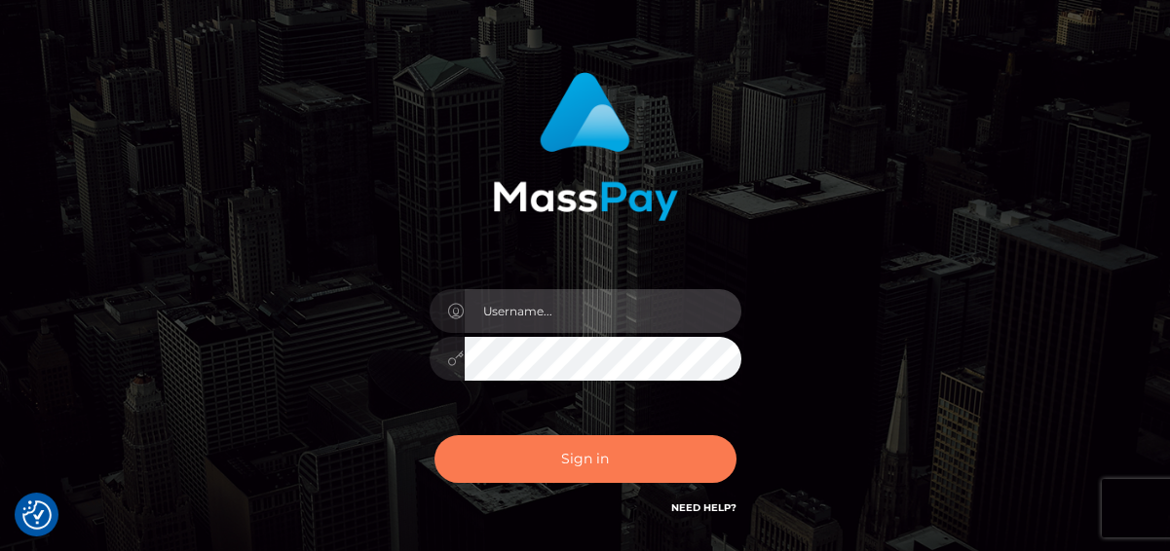
type input "[PERSON_NAME]"
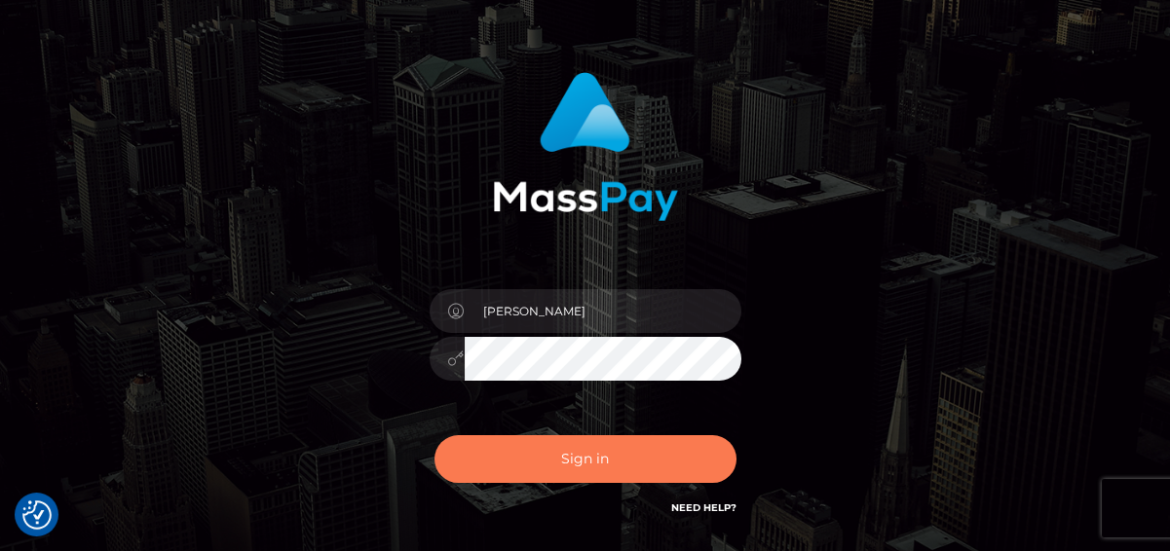
click at [613, 459] on button "Sign in" at bounding box center [585, 459] width 302 height 48
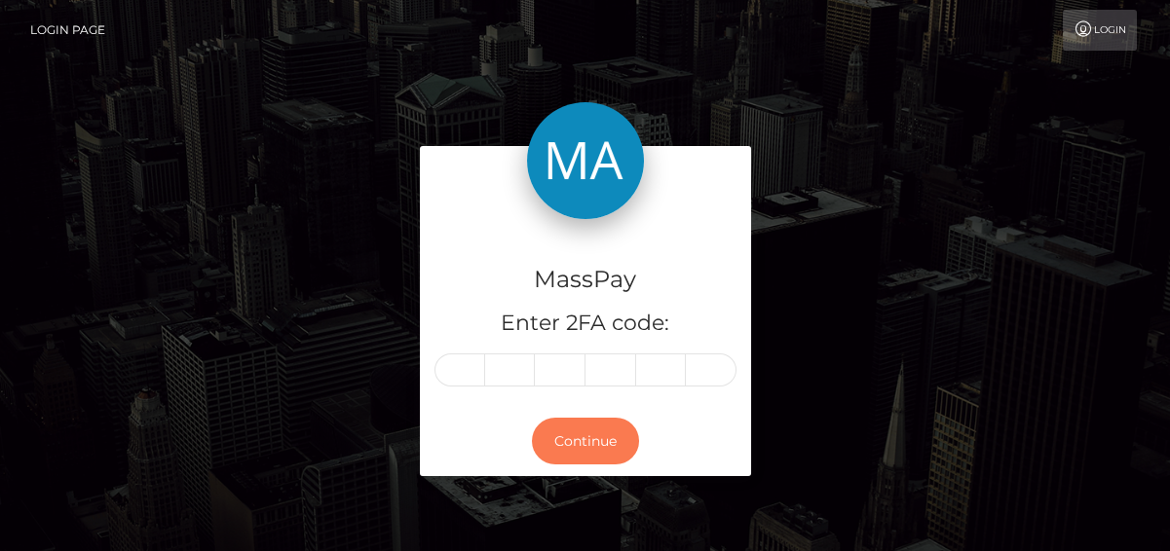
drag, startPoint x: 0, startPoint y: 0, endPoint x: 615, endPoint y: 517, distance: 803.1
click at [477, 367] on input "text" at bounding box center [459, 370] width 51 height 33
type input "1"
type input "3"
type input "6"
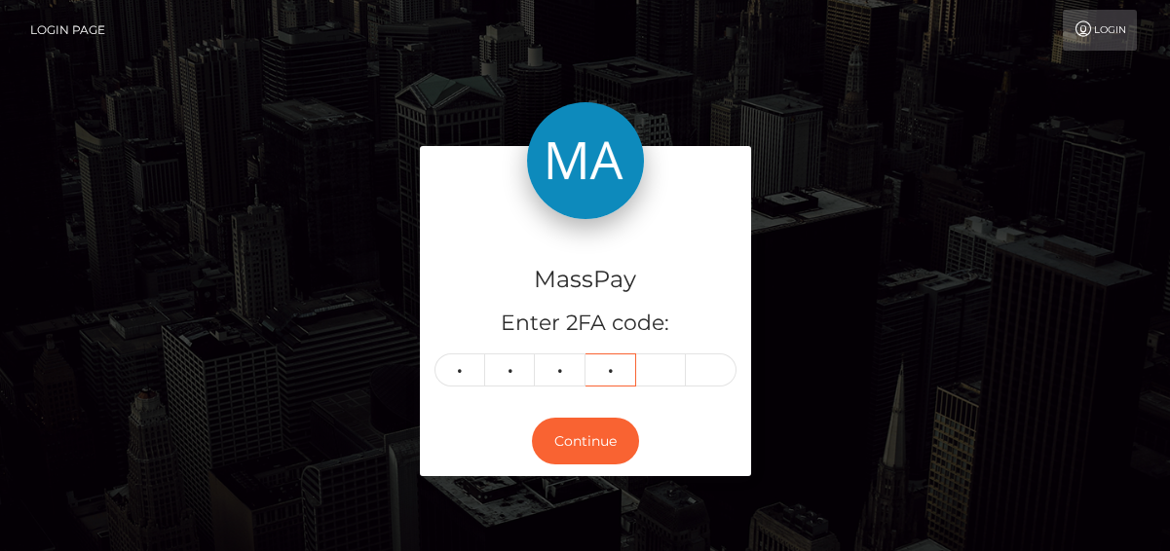
type input "0"
type input "6"
type input "9"
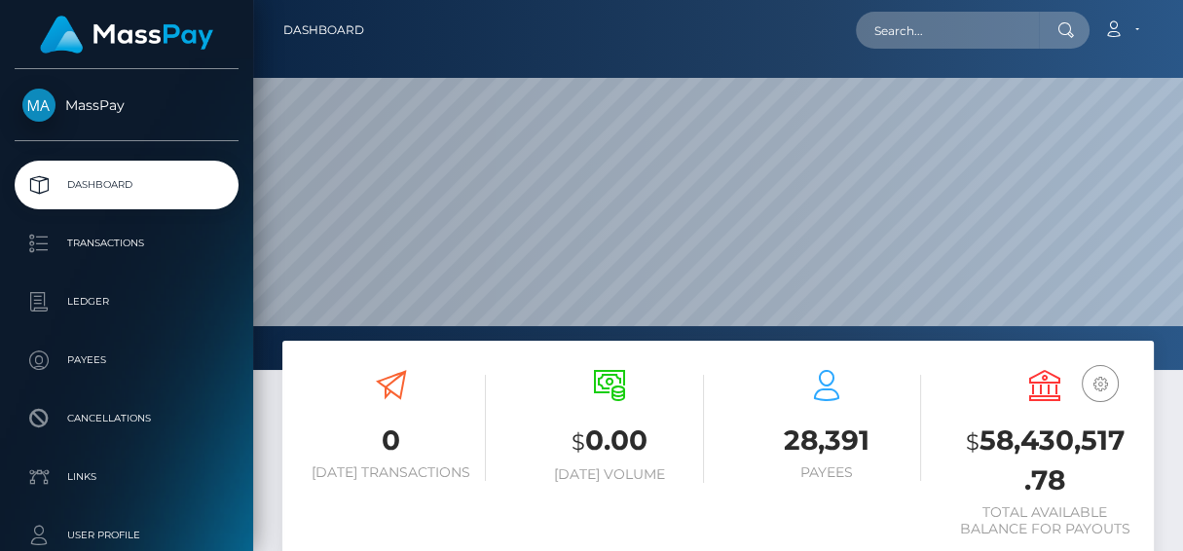
scroll to position [345, 271]
click at [955, 28] on input "text" at bounding box center [947, 30] width 183 height 37
paste input "600030713386905600"
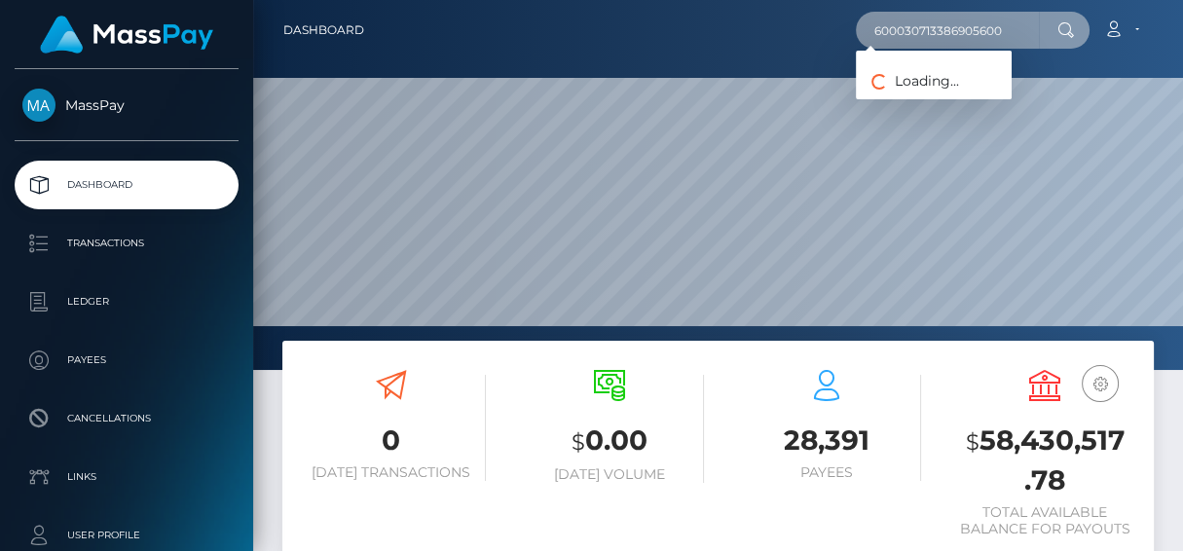
type input "600030713386905600"
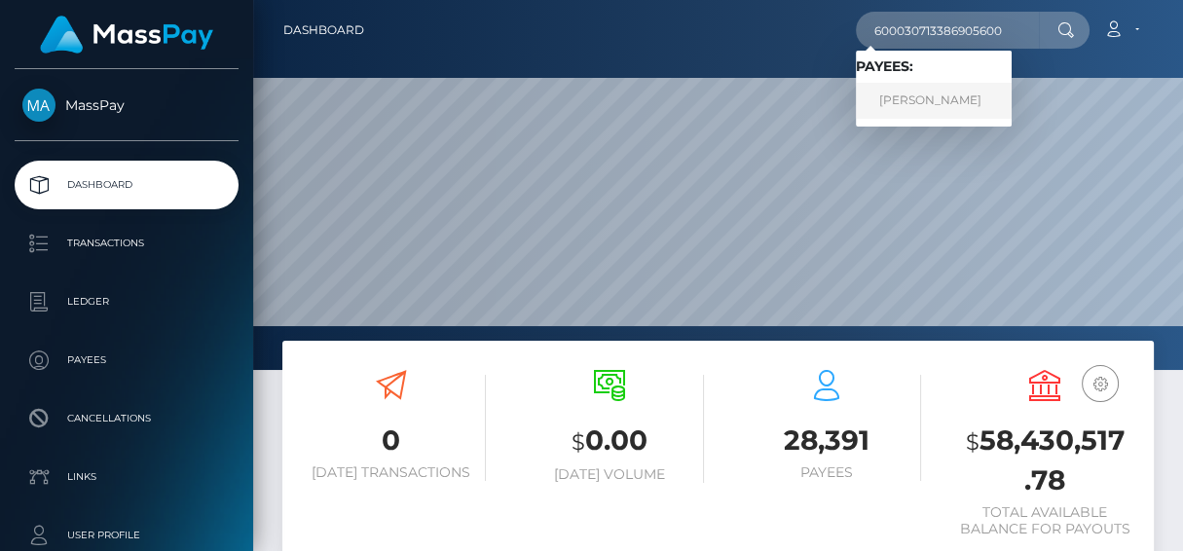
click at [898, 92] on link "Ruth Namaganda" at bounding box center [934, 101] width 156 height 36
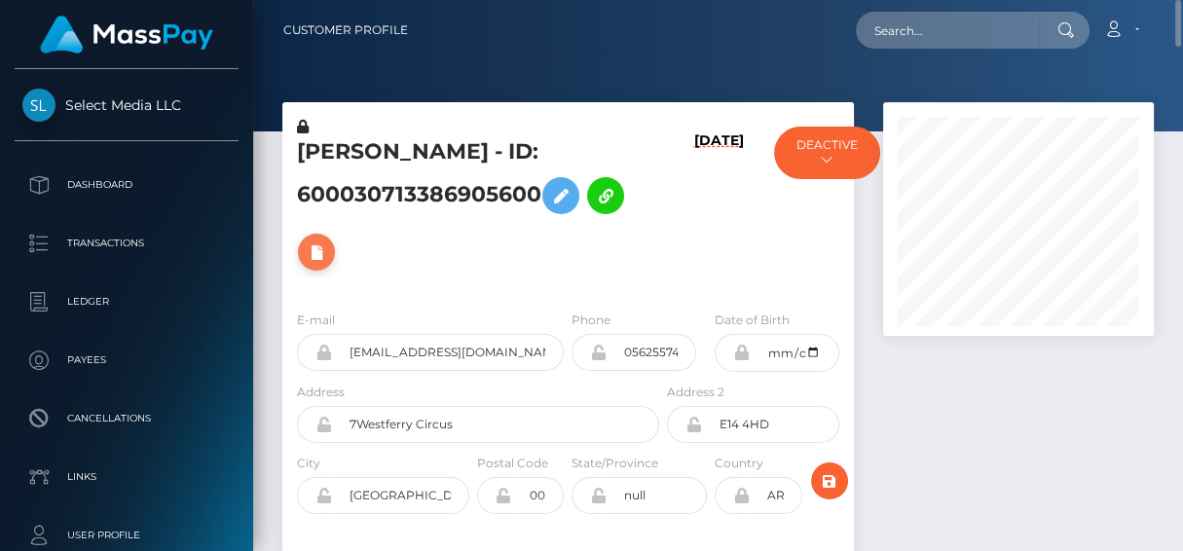
click at [319, 257] on icon at bounding box center [316, 253] width 23 height 24
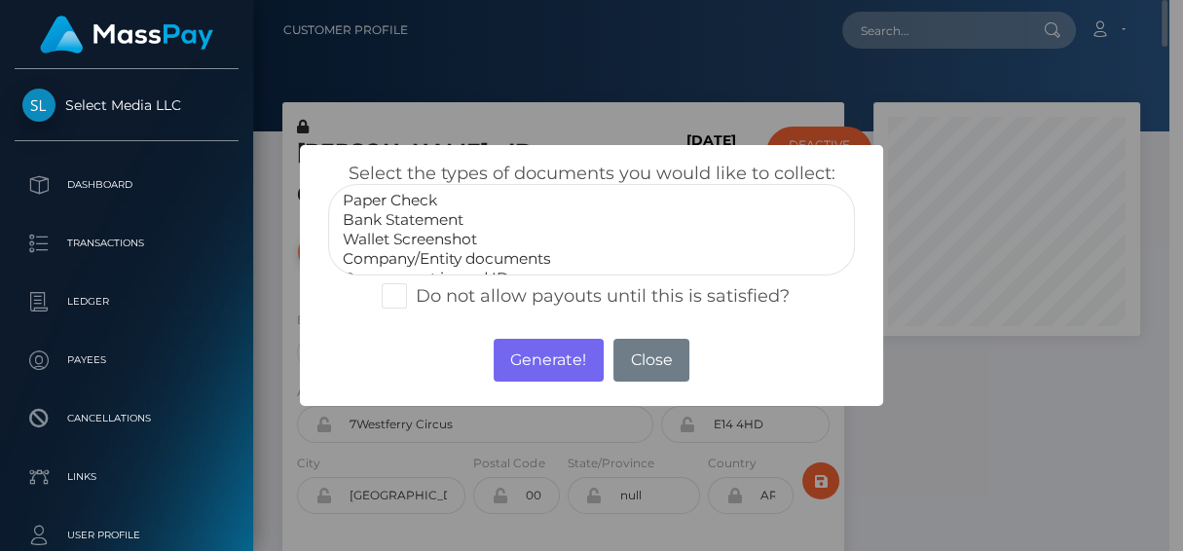
scroll to position [973630, 973598]
select select "Bank Statement"
click at [429, 217] on option "Bank Statement" at bounding box center [592, 219] width 502 height 19
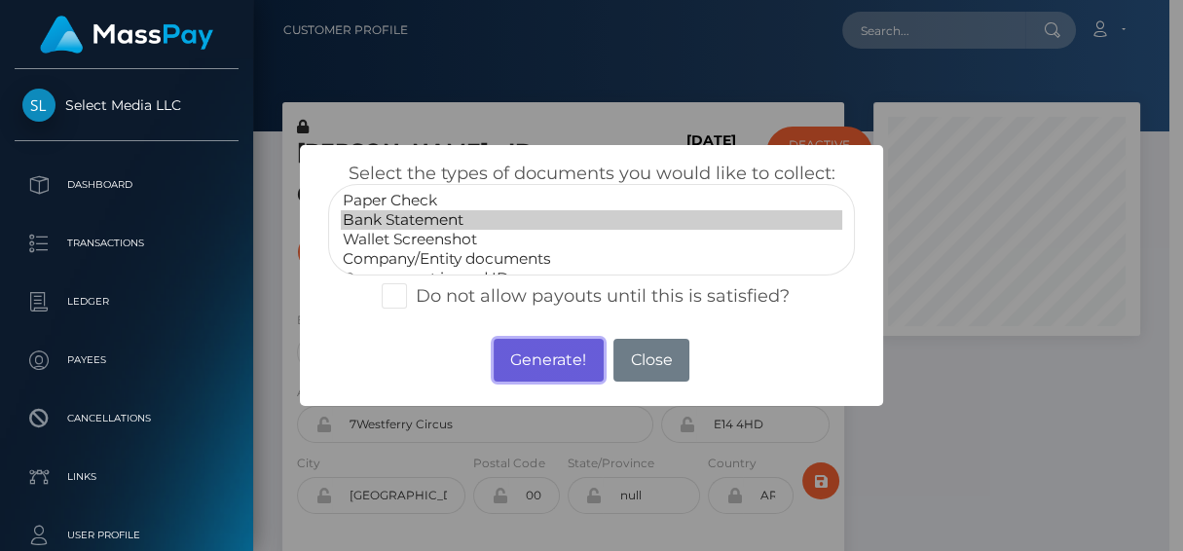
click at [533, 359] on button "Generate!" at bounding box center [549, 360] width 110 height 43
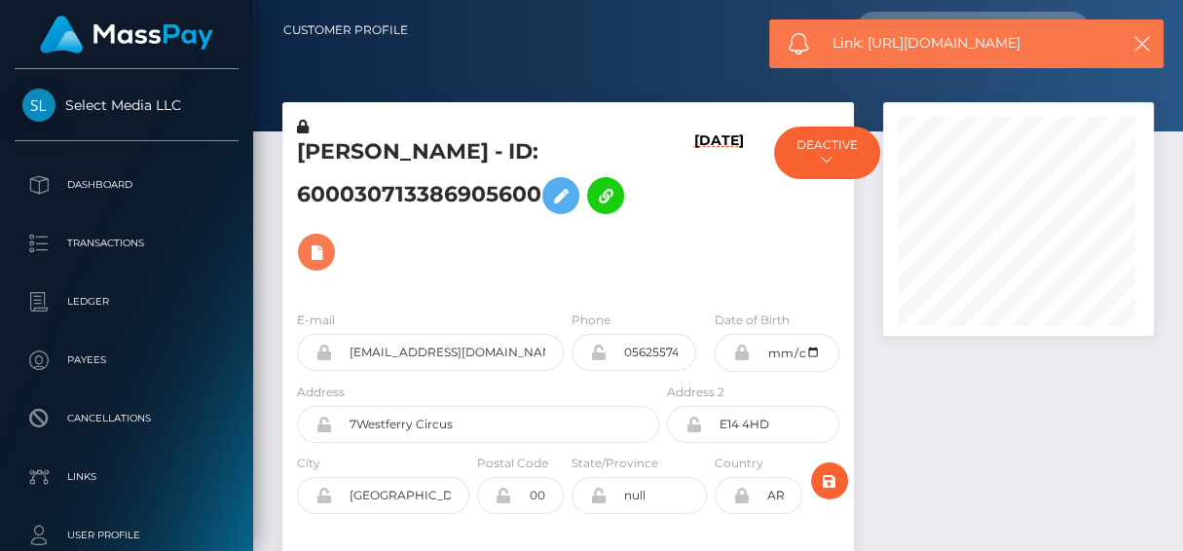
scroll to position [233, 271]
drag, startPoint x: 1042, startPoint y: 45, endPoint x: 868, endPoint y: 43, distance: 174.3
click at [868, 43] on span "Link: https://l.maspay.io/djnTA" at bounding box center [972, 43] width 278 height 20
copy span "https://l.maspay.io/djnTA"
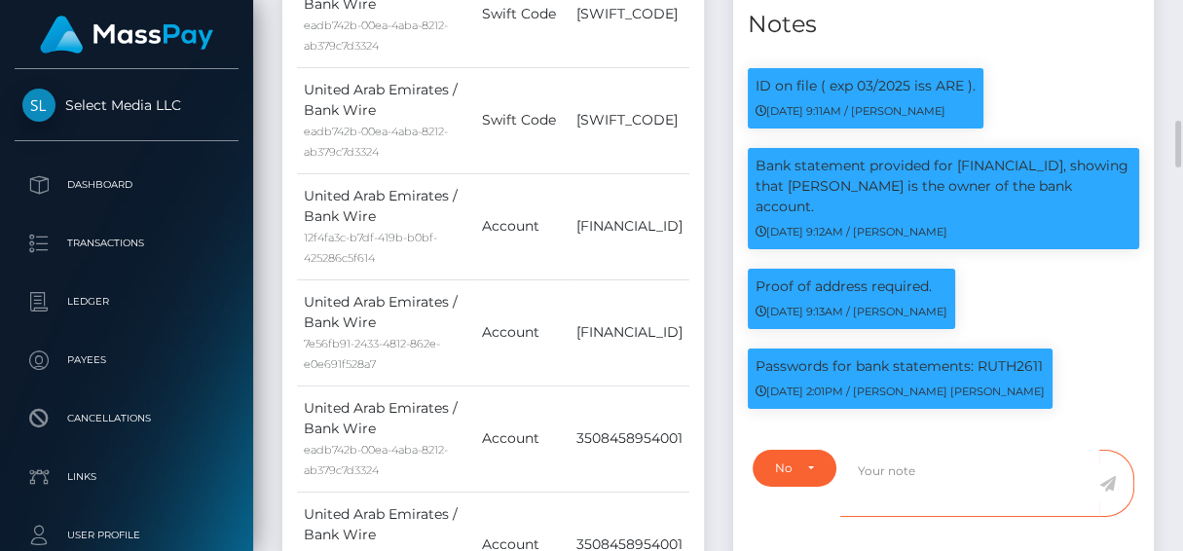
click at [1025, 450] on textarea at bounding box center [969, 483] width 259 height 67
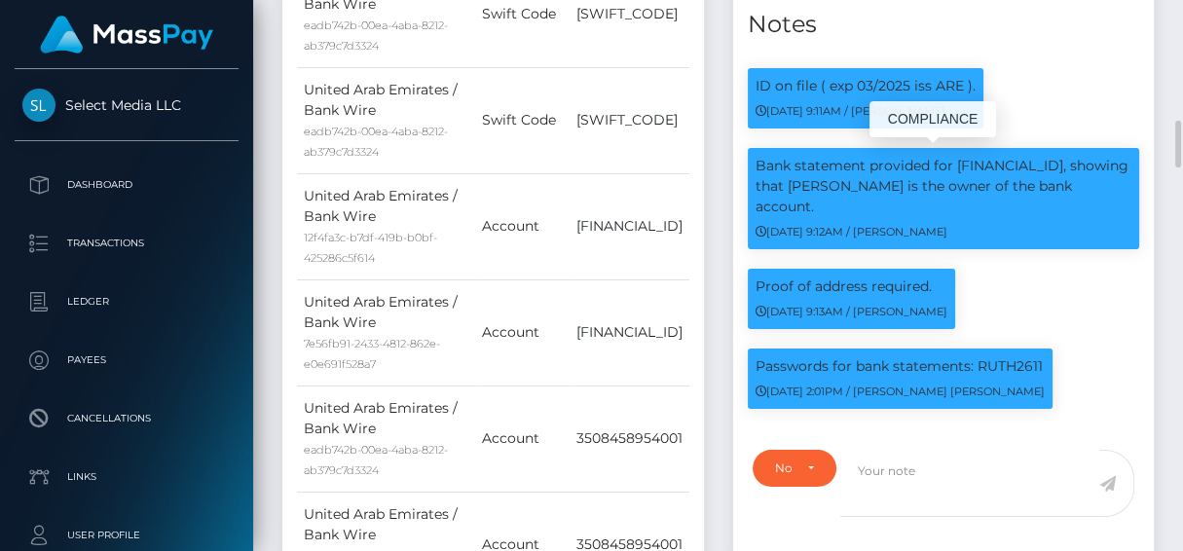
drag, startPoint x: 949, startPoint y: 154, endPoint x: 828, endPoint y: 162, distance: 121.0
click at [748, 162] on div "Bank statement provided for AE690340003508458954001, showing that Ruth Namagand…" at bounding box center [944, 198] width 392 height 101
click at [987, 226] on div "Bank statement provided for AE690340003508458954001, showing that Ruth Namagand…" at bounding box center [944, 208] width 422 height 121
click at [1008, 231] on div "Bank statement provided for AE690340003508458954001, showing that Ruth Namagand…" at bounding box center [944, 208] width 422 height 121
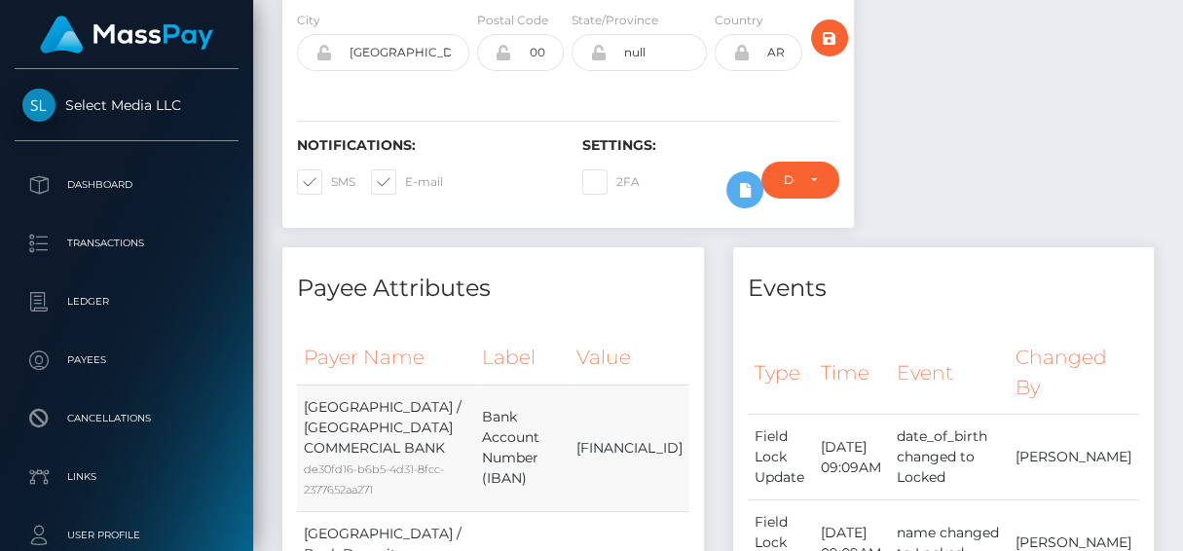
scroll to position [0, 0]
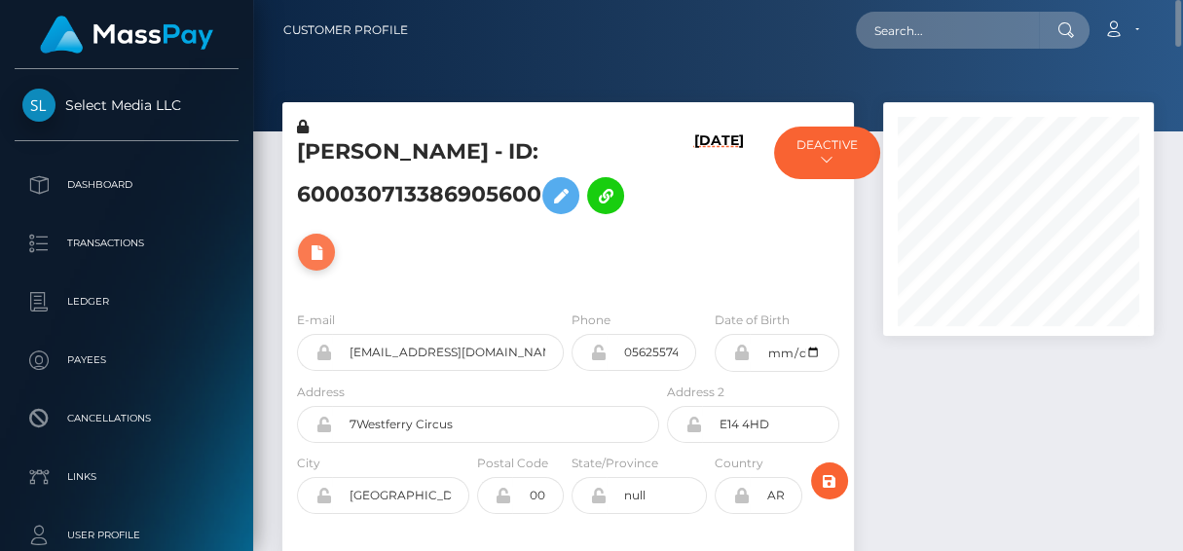
click at [321, 254] on icon at bounding box center [316, 253] width 23 height 24
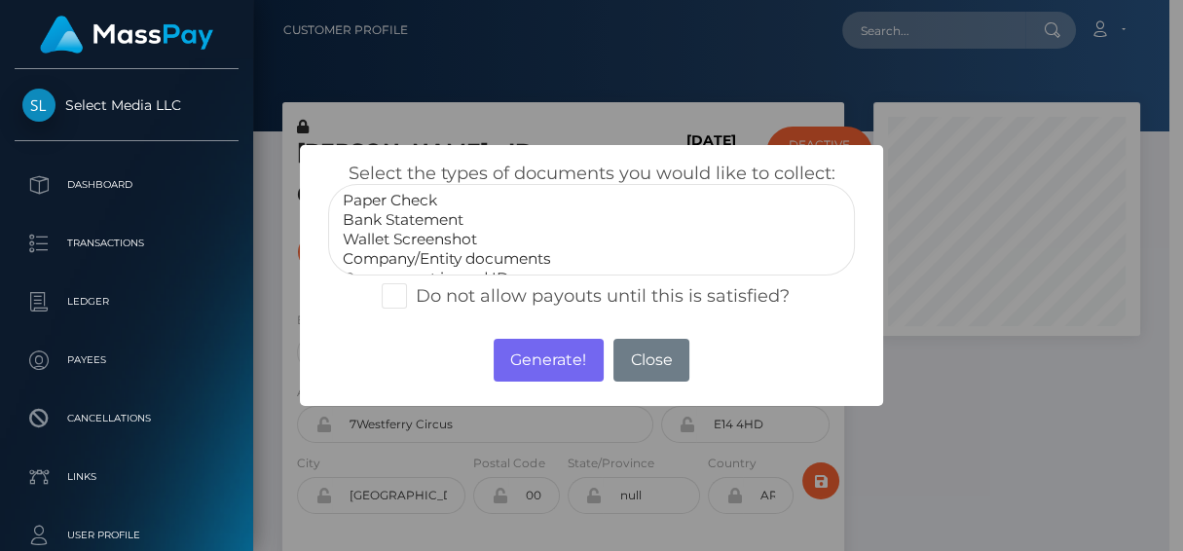
select select "Bank Statement"
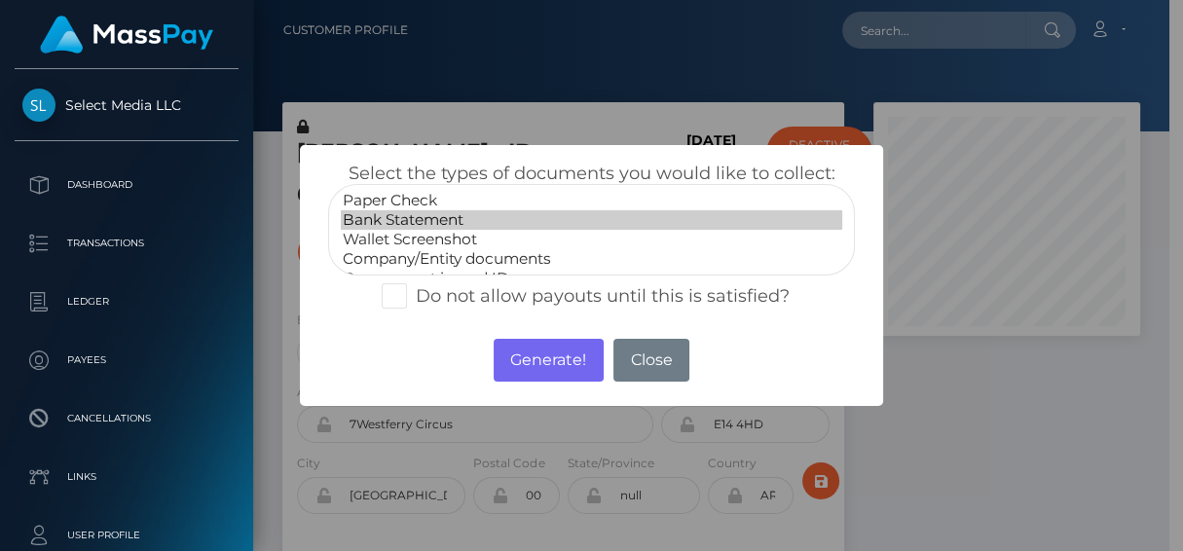
click at [407, 221] on option "Bank Statement" at bounding box center [592, 219] width 502 height 19
click at [573, 360] on button "Generate!" at bounding box center [549, 360] width 110 height 43
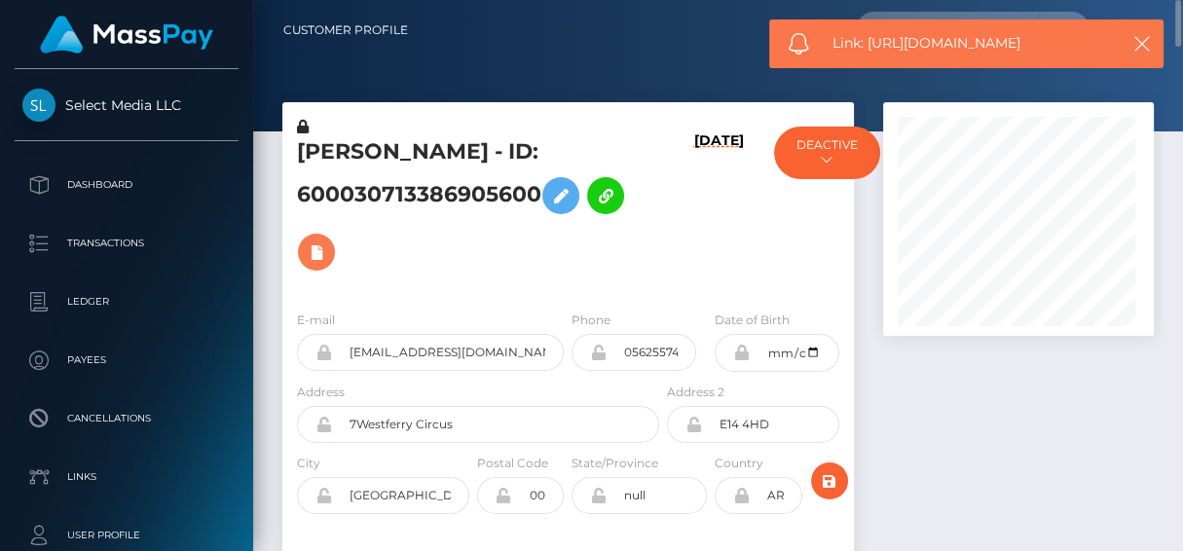
scroll to position [233, 271]
drag, startPoint x: 1055, startPoint y: 47, endPoint x: 869, endPoint y: 46, distance: 186.0
click at [869, 46] on span "Link: https://l.maspay.io/pjnUv" at bounding box center [972, 43] width 278 height 20
copy span "https://l.maspay.io/pjnUv"
